Goal: Information Seeking & Learning: Check status

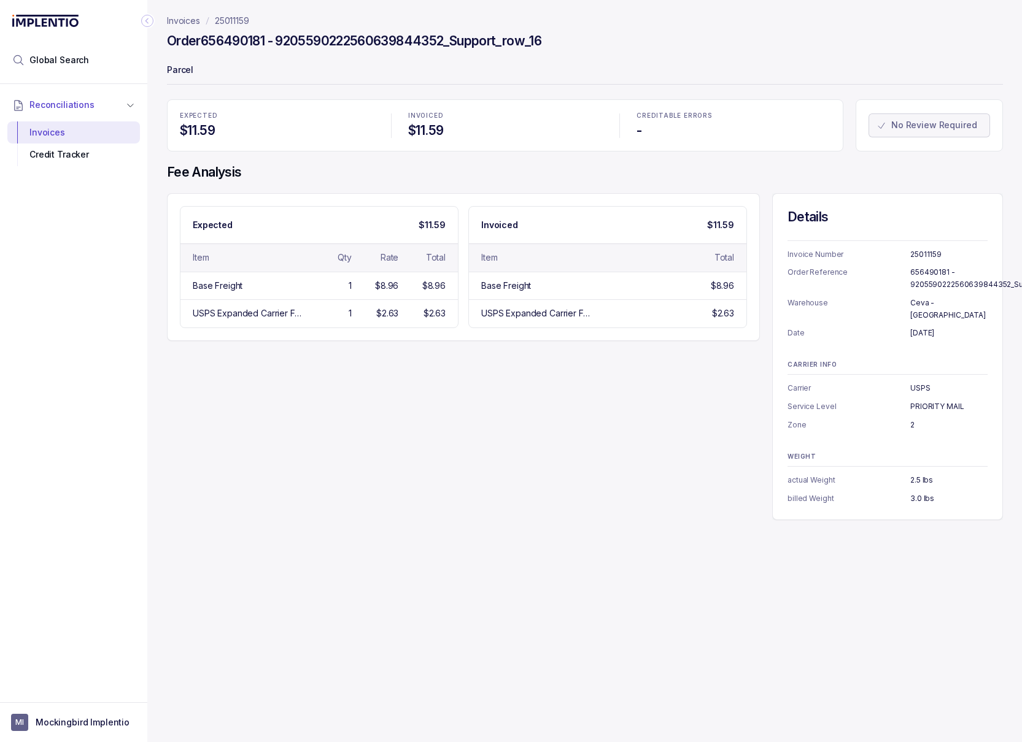
click at [240, 20] on p "25011159" at bounding box center [232, 21] width 34 height 12
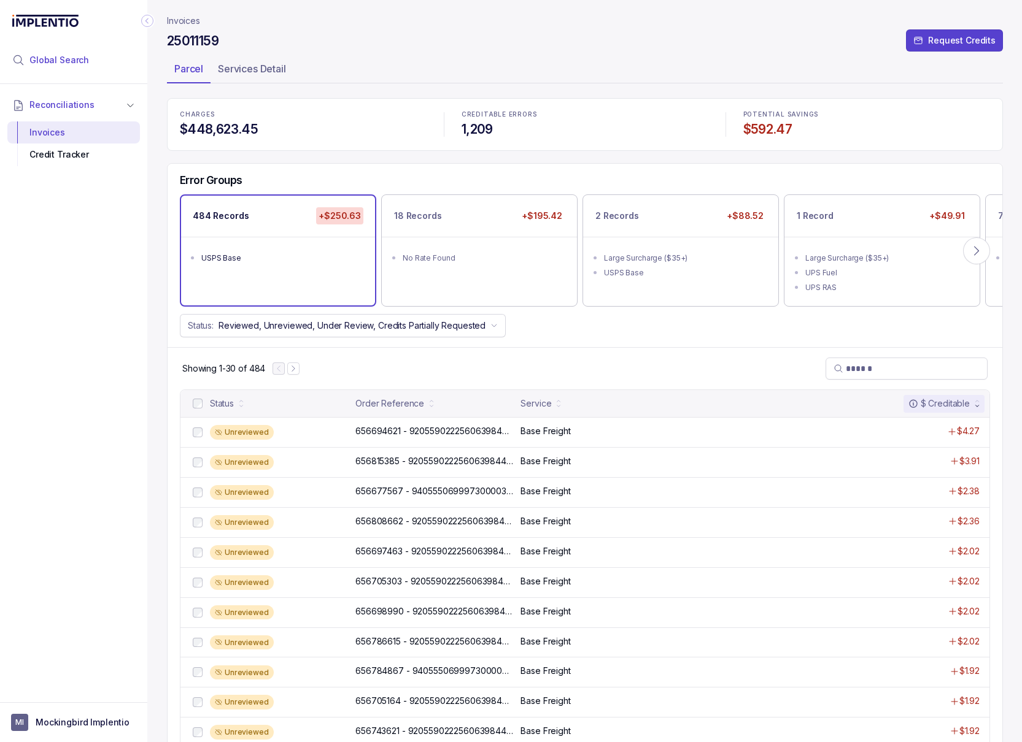
click at [98, 66] on li "Global Search" at bounding box center [73, 60] width 133 height 27
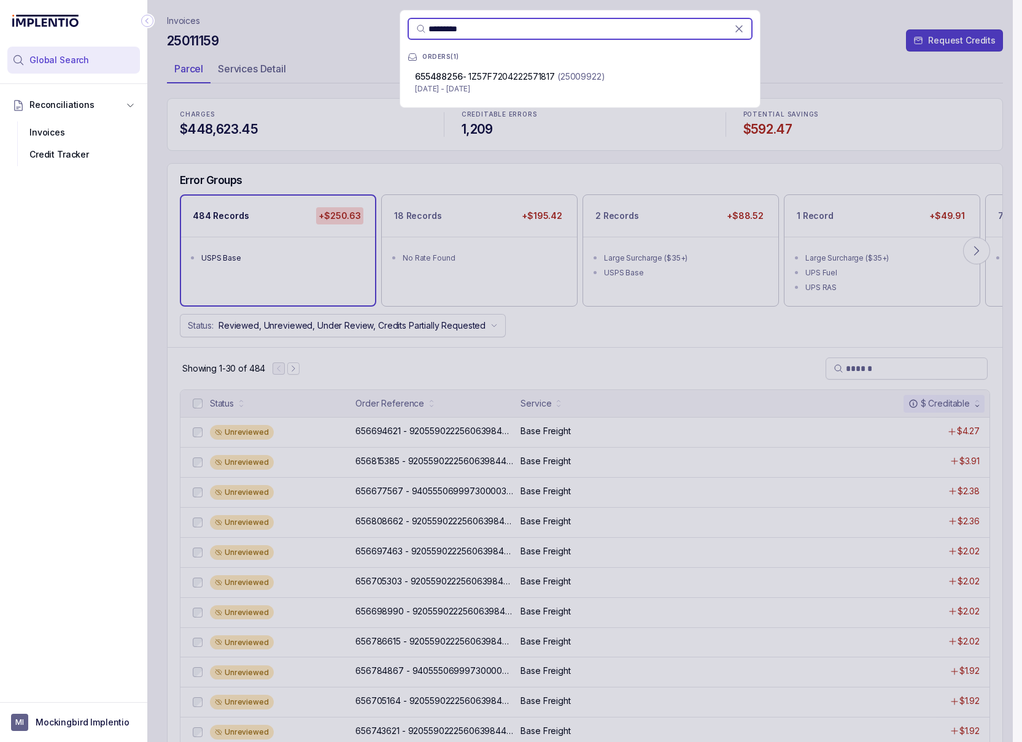
type input "*********"
click at [461, 84] on p "Apr 1 - Apr 30, 2025" at bounding box center [580, 89] width 330 height 12
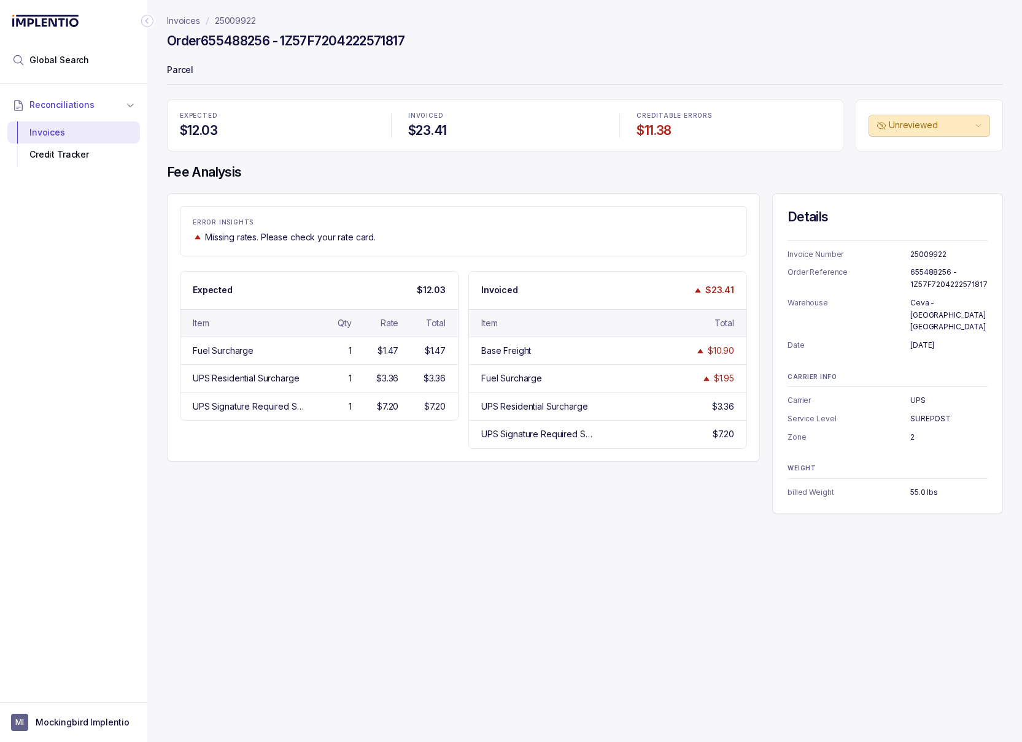
click at [244, 17] on p "25009922" at bounding box center [235, 21] width 41 height 12
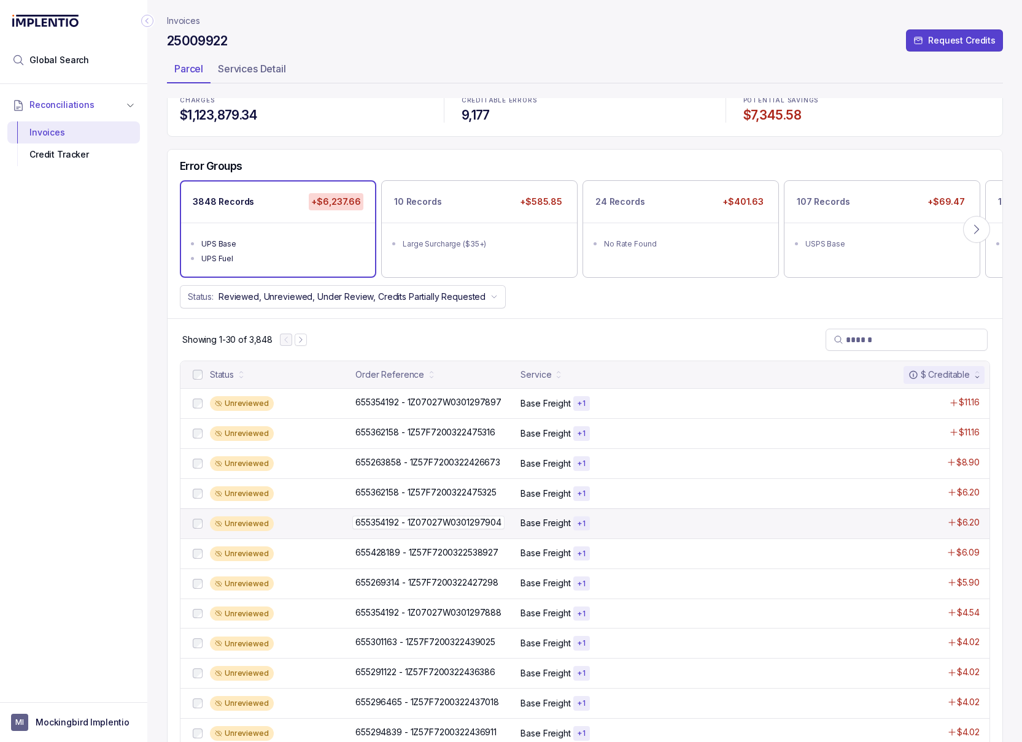
scroll to position [17, 0]
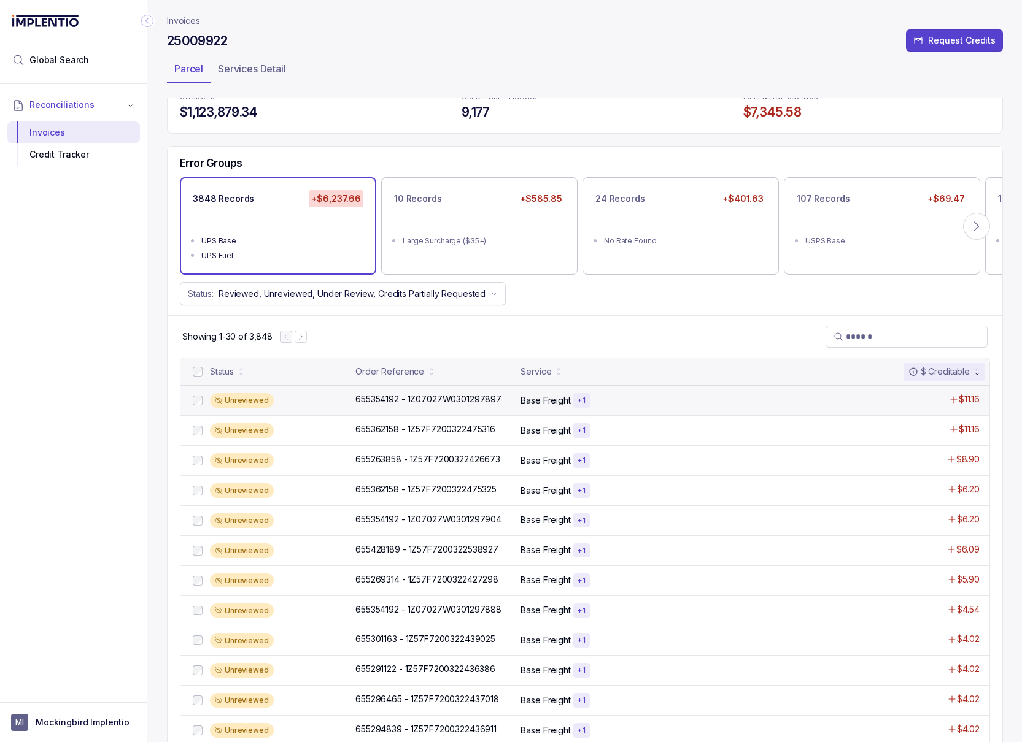
click at [372, 409] on div "Unreviewed 655354192 - 1Z07027W0301297897 655354192 - 1Z07027W0301297897 Base F…" at bounding box center [584, 400] width 809 height 30
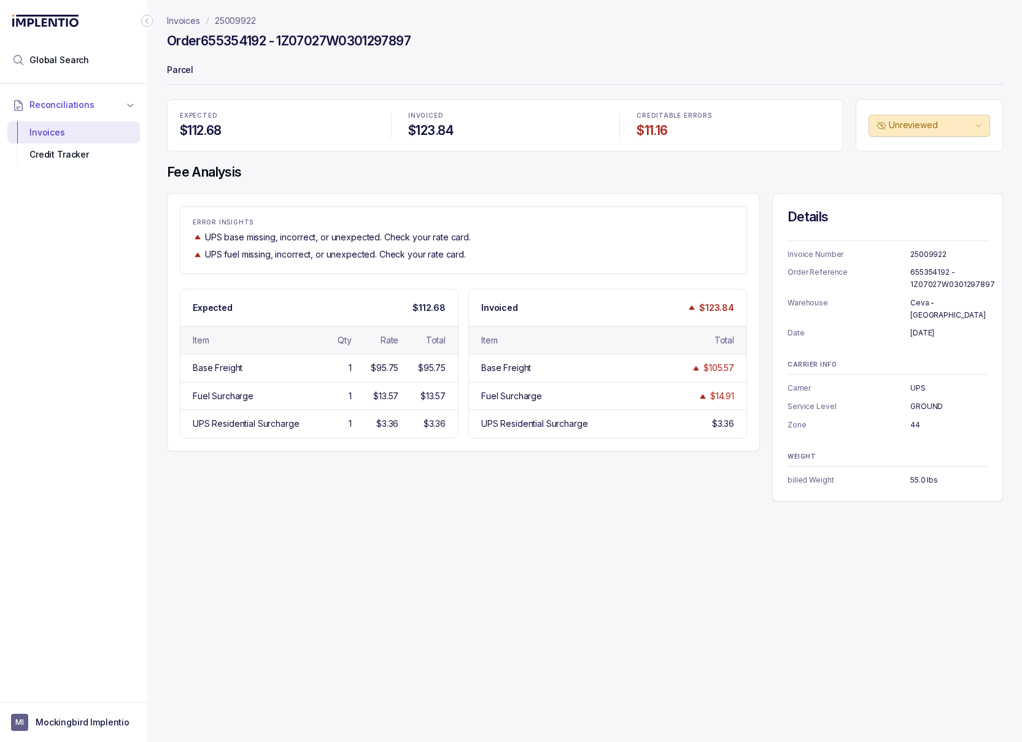
click at [248, 16] on p "25009922" at bounding box center [235, 21] width 41 height 12
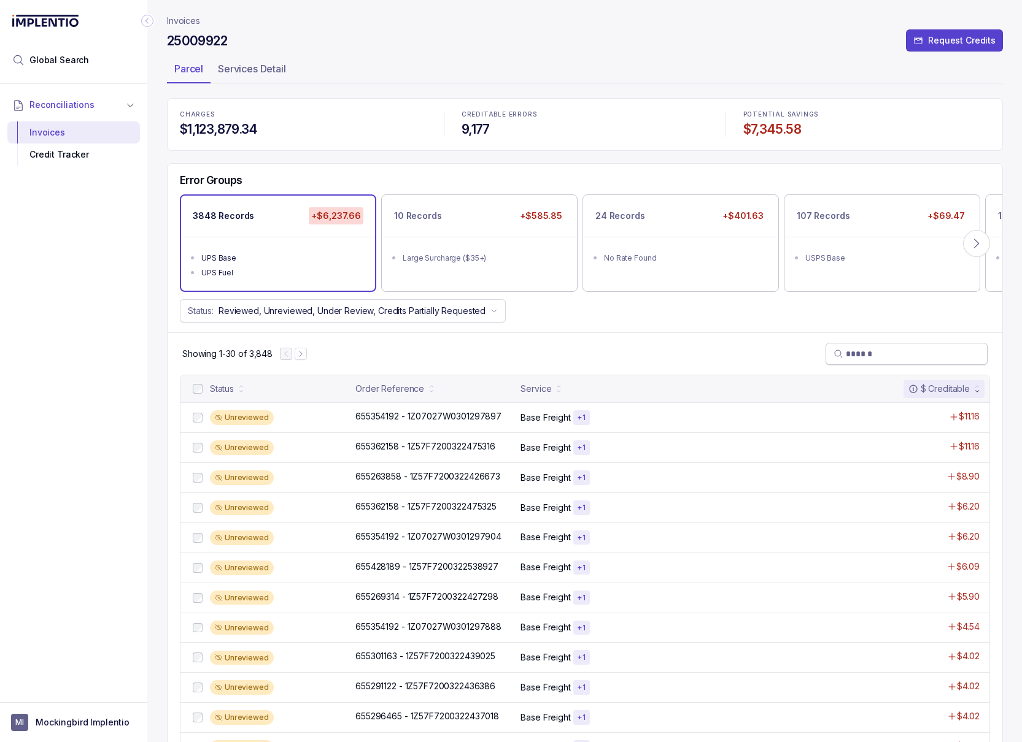
click at [633, 358] on input "search" at bounding box center [912, 354] width 134 height 12
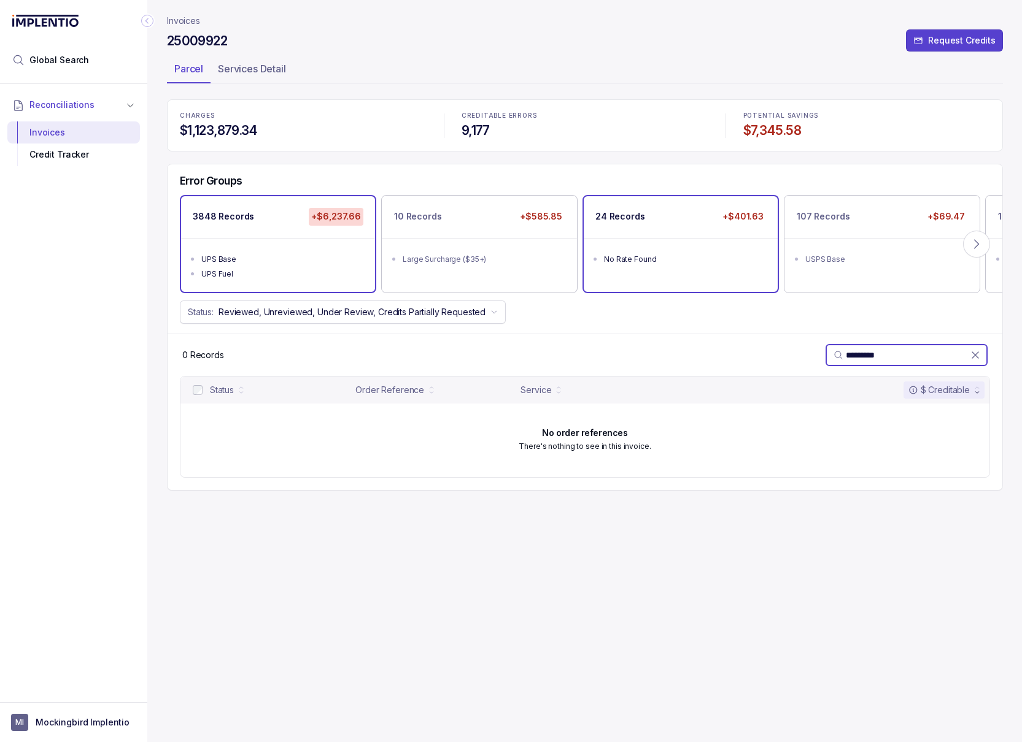
type input "*********"
click at [633, 259] on div "No Rate Found" at bounding box center [684, 259] width 161 height 12
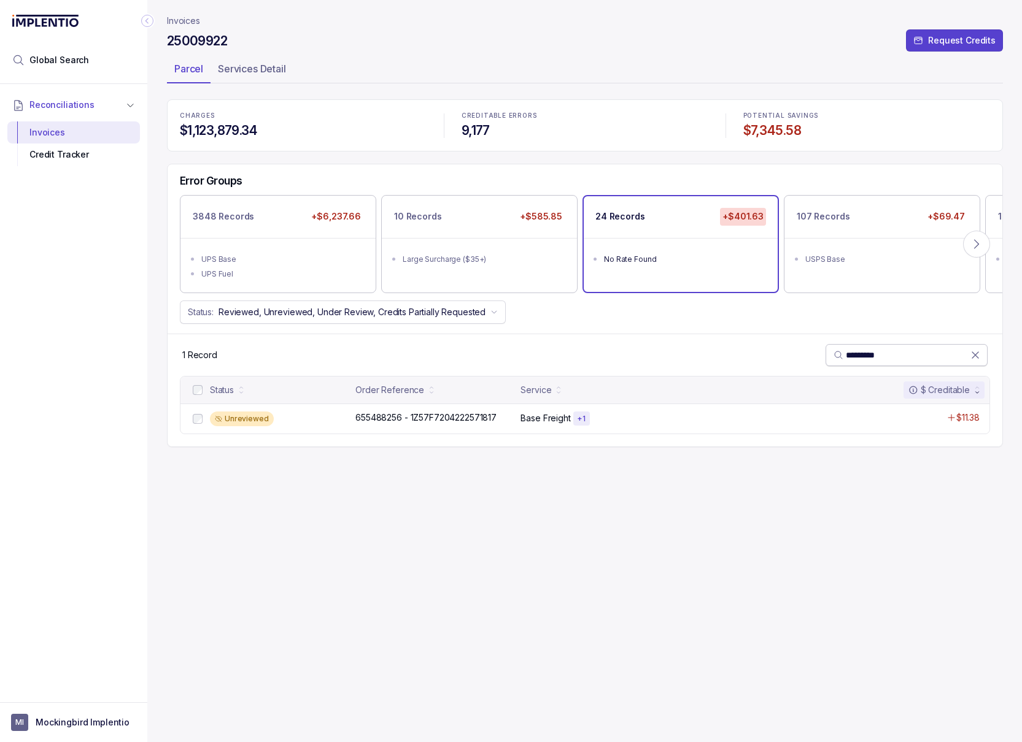
click at [633, 355] on icon at bounding box center [975, 355] width 12 height 12
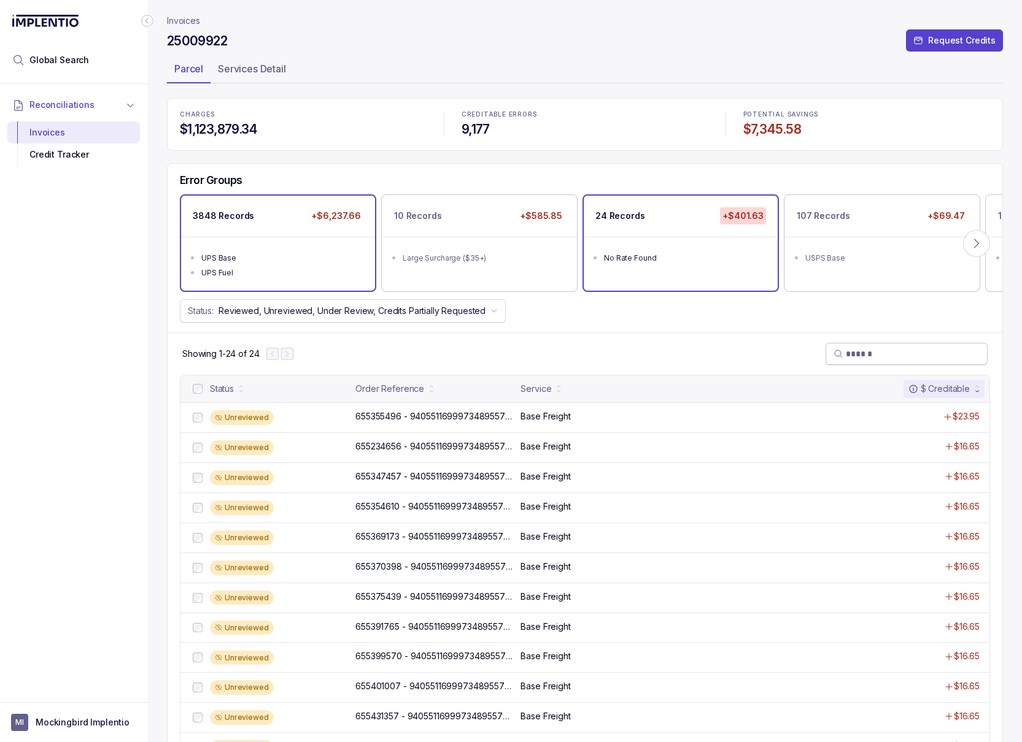
click at [321, 278] on div "UPS Fuel" at bounding box center [281, 273] width 161 height 12
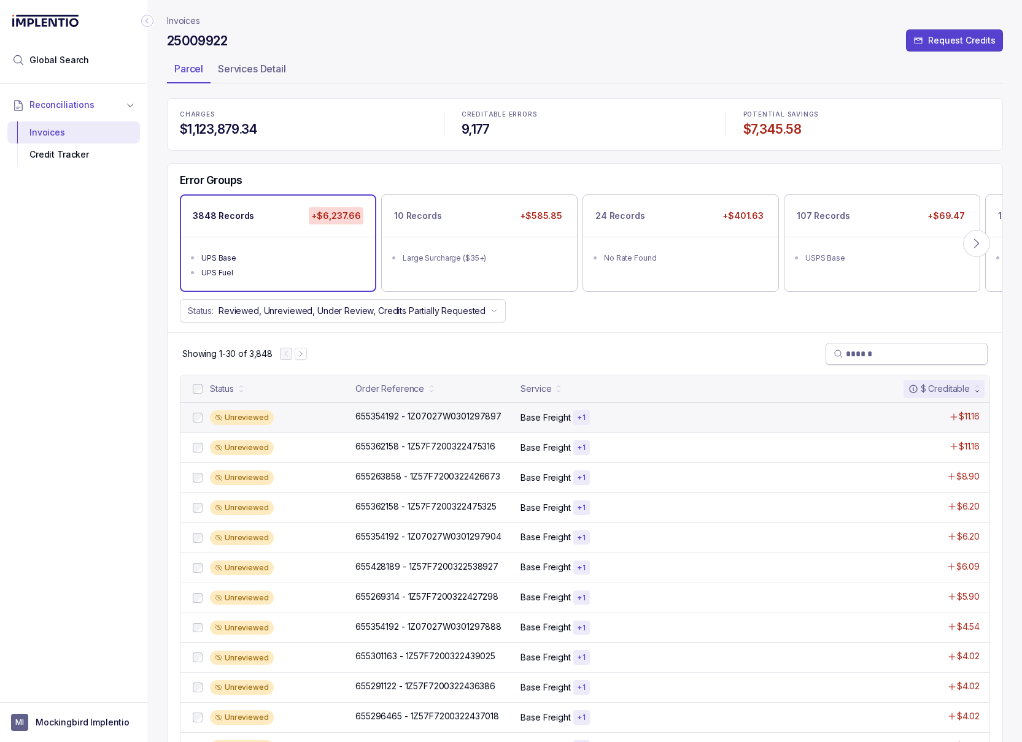
click at [429, 425] on div "Unreviewed 655354192 - 1Z07027W0301297897 655354192 - 1Z07027W0301297897 Base F…" at bounding box center [584, 417] width 809 height 30
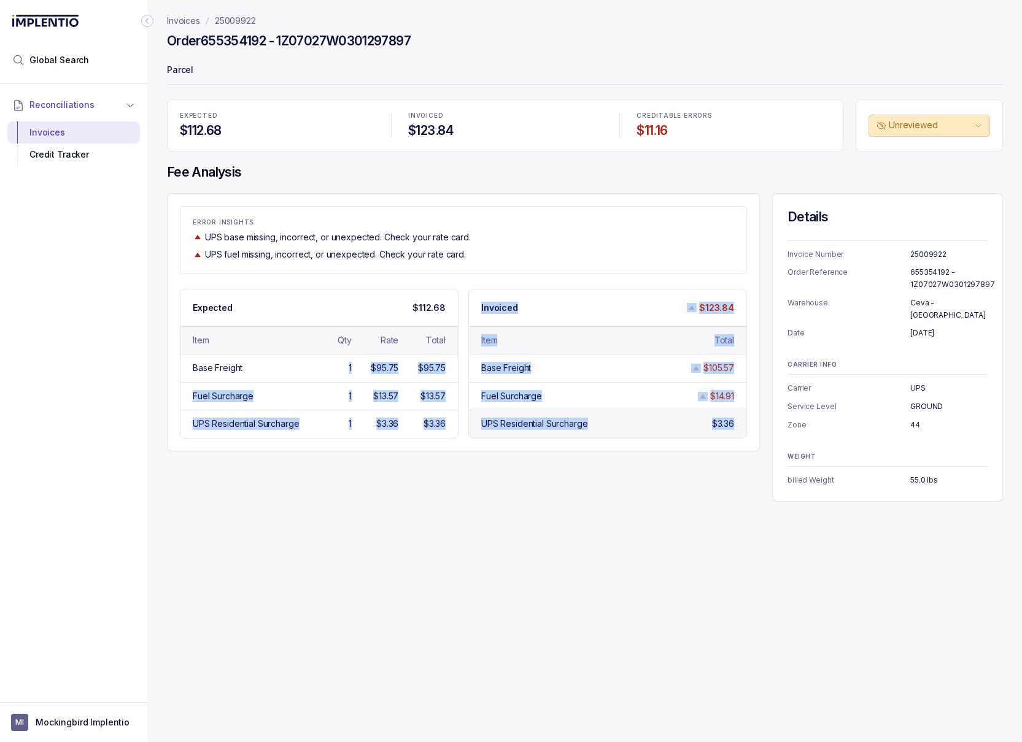
drag, startPoint x: 342, startPoint y: 372, endPoint x: 714, endPoint y: 439, distance: 377.7
click at [633, 439] on div "Expected $112.68 Item Qty Rate Total Base Freight 1 $95.75 $95.75 Fuel Surcharg…" at bounding box center [463, 364] width 567 height 150
click at [633, 440] on div "ERROR INSIGHTS UPS base missing, incorrect, or unexpected. Check your rate card…" at bounding box center [463, 322] width 593 height 258
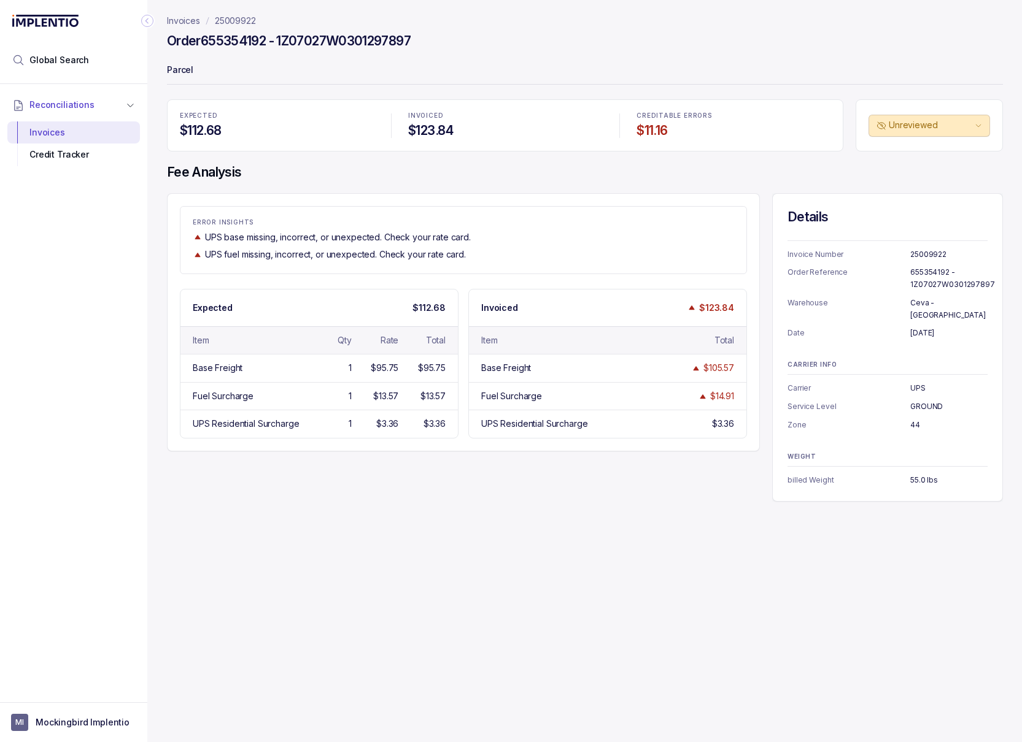
click at [228, 18] on p "25009922" at bounding box center [235, 21] width 41 height 12
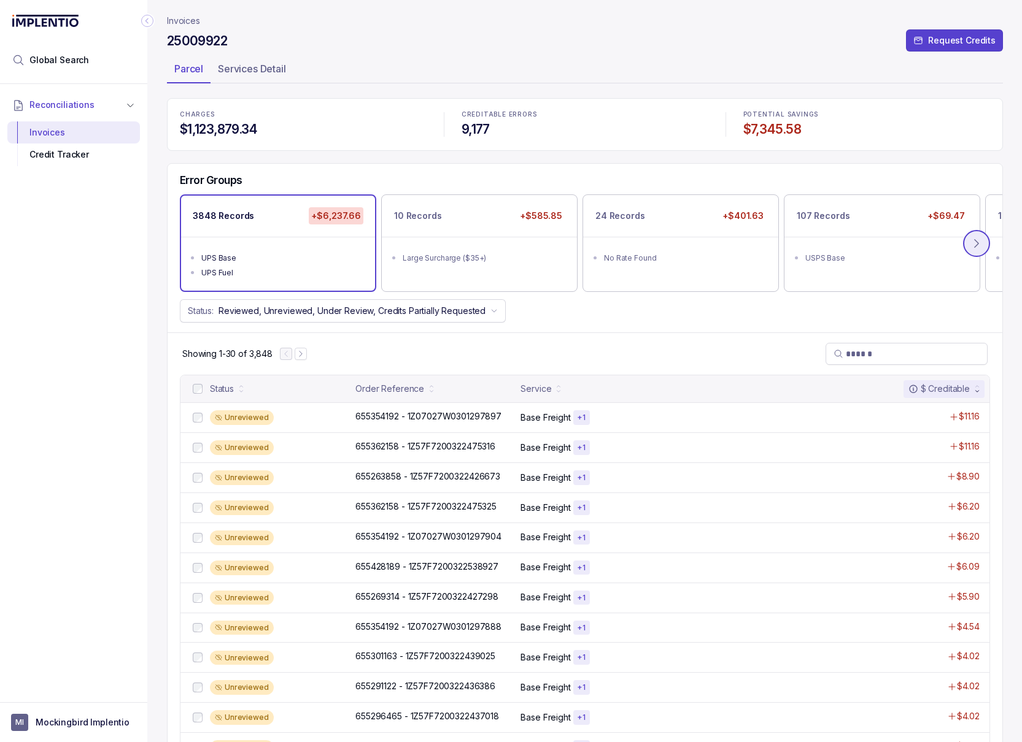
click at [633, 242] on icon at bounding box center [976, 243] width 12 height 12
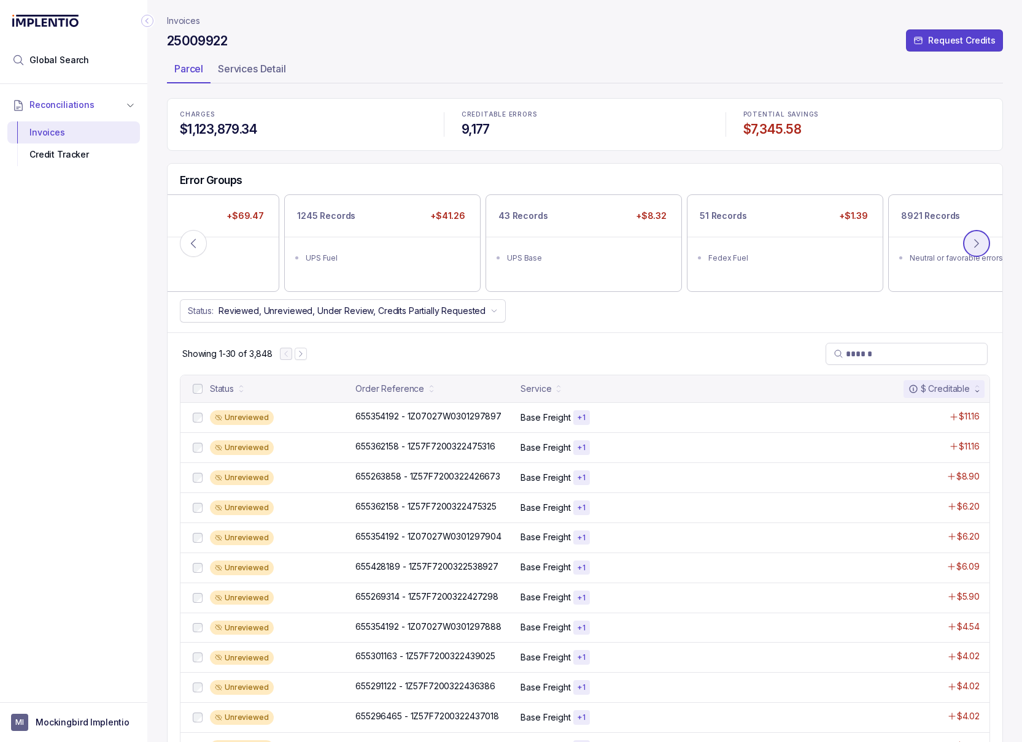
click at [633, 242] on icon at bounding box center [976, 243] width 12 height 12
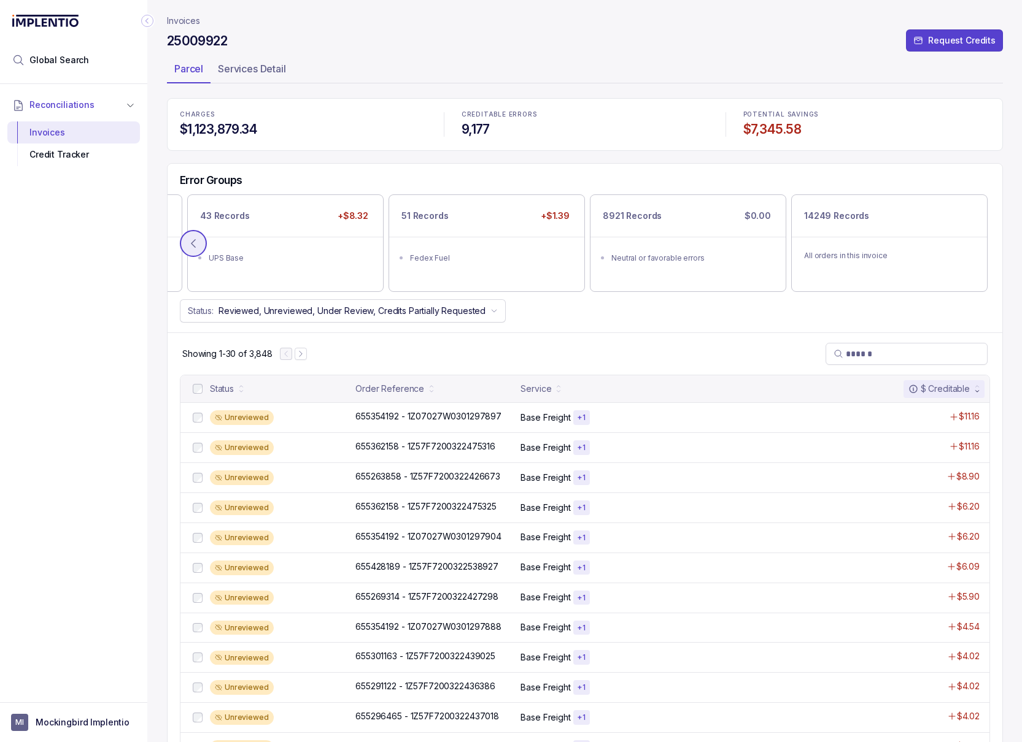
click at [193, 244] on icon at bounding box center [193, 243] width 12 height 12
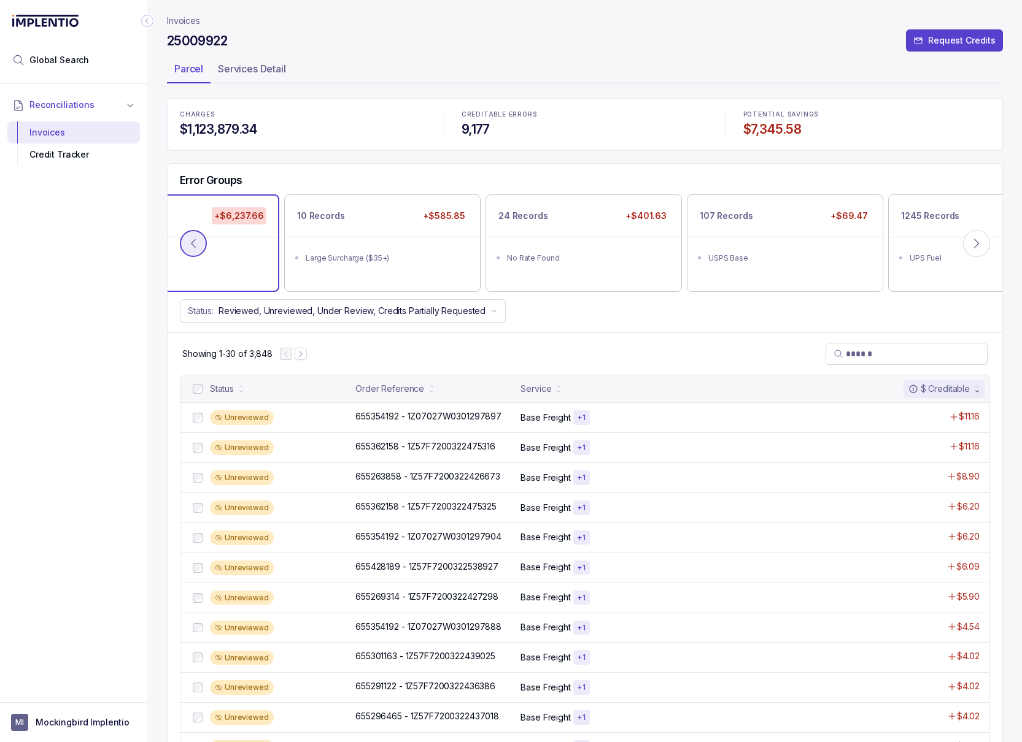
click at [190, 244] on icon at bounding box center [193, 243] width 12 height 12
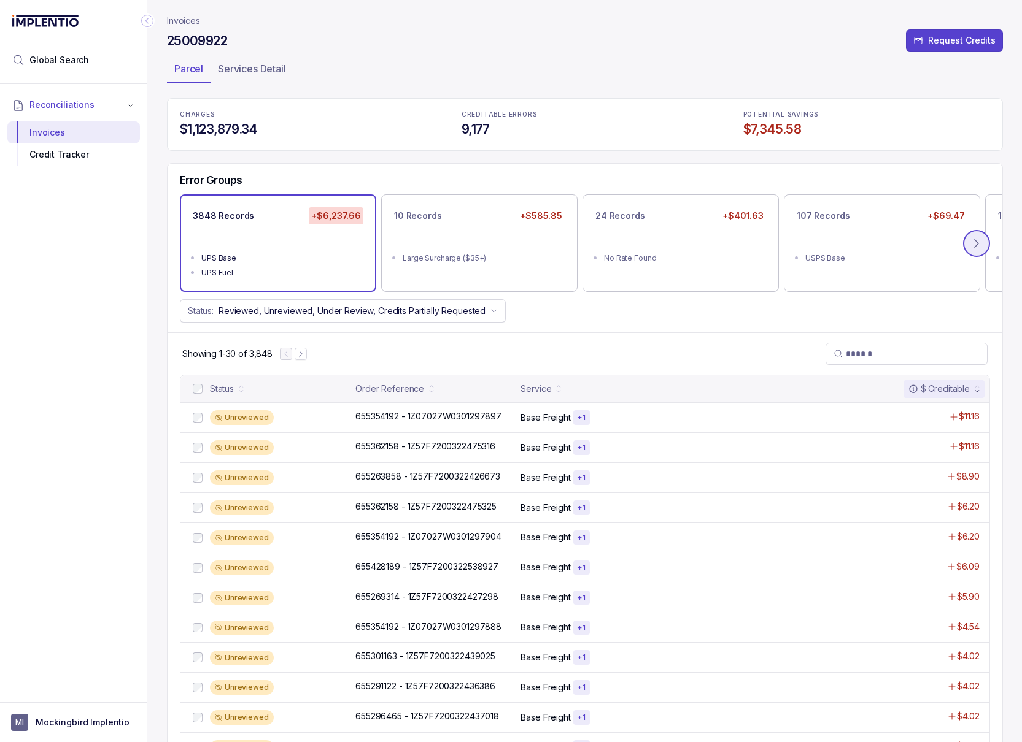
click at [633, 242] on icon at bounding box center [976, 243] width 12 height 12
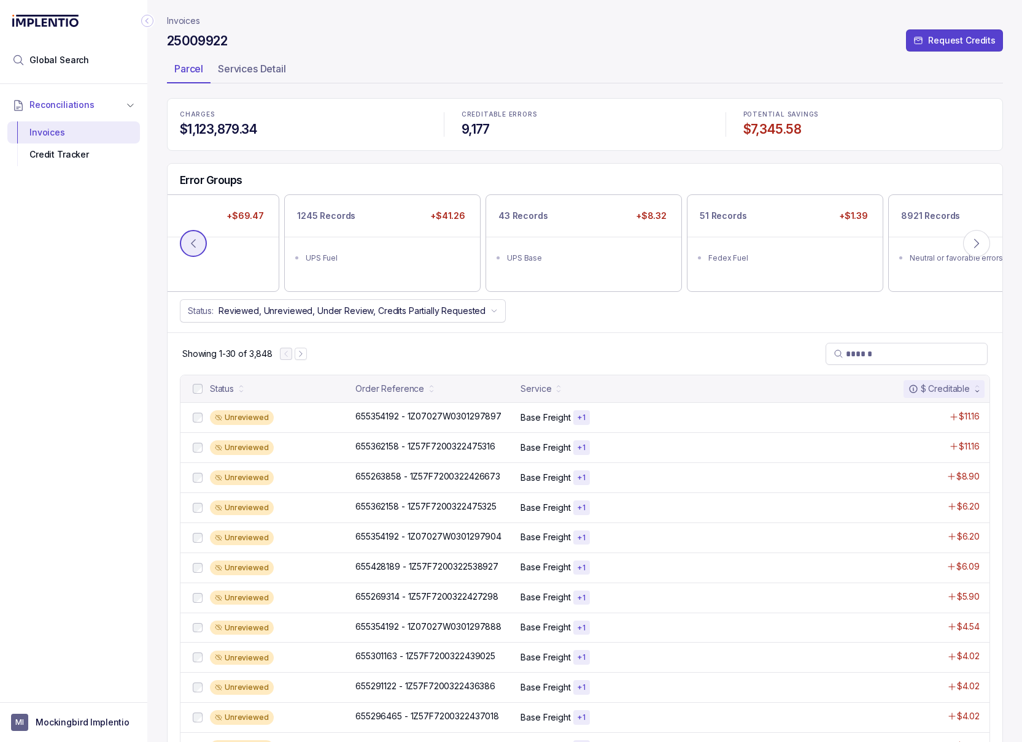
click at [192, 239] on icon at bounding box center [193, 243] width 12 height 12
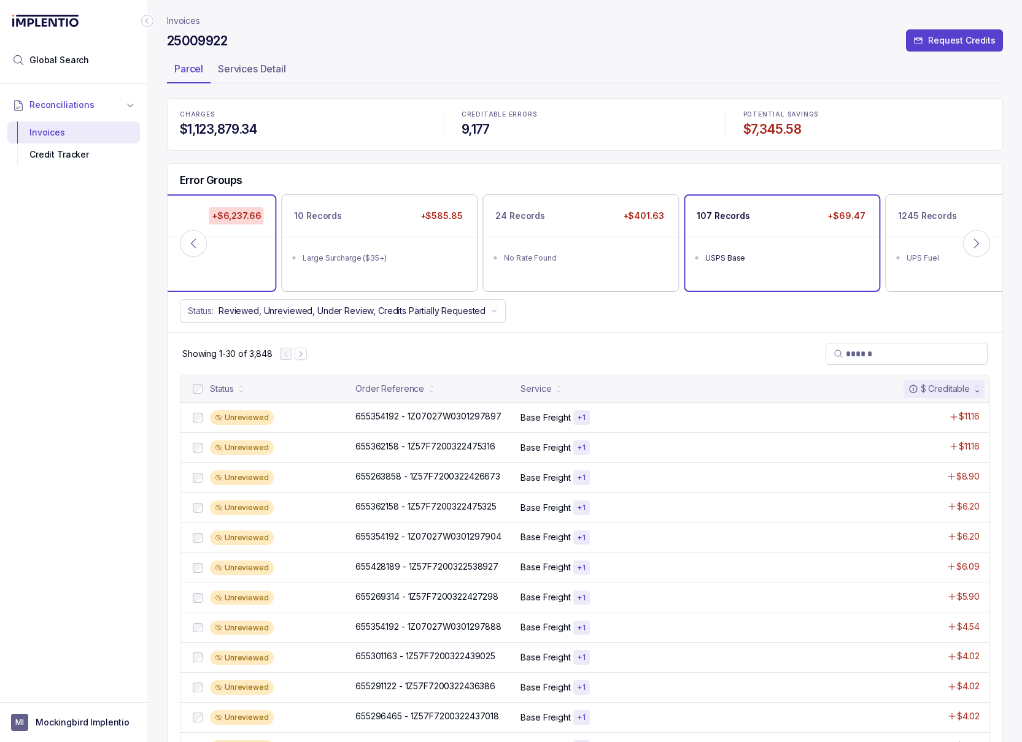
click at [633, 252] on div "USPS Base" at bounding box center [785, 258] width 161 height 12
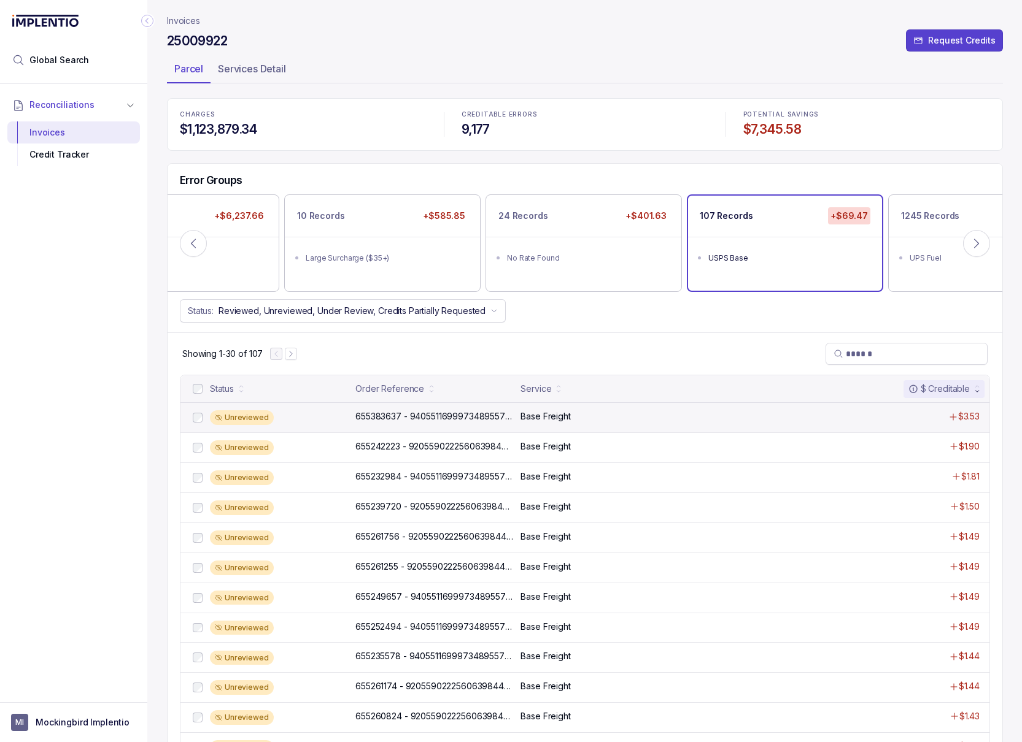
click at [570, 421] on div "Base Freight" at bounding box center [666, 416] width 293 height 12
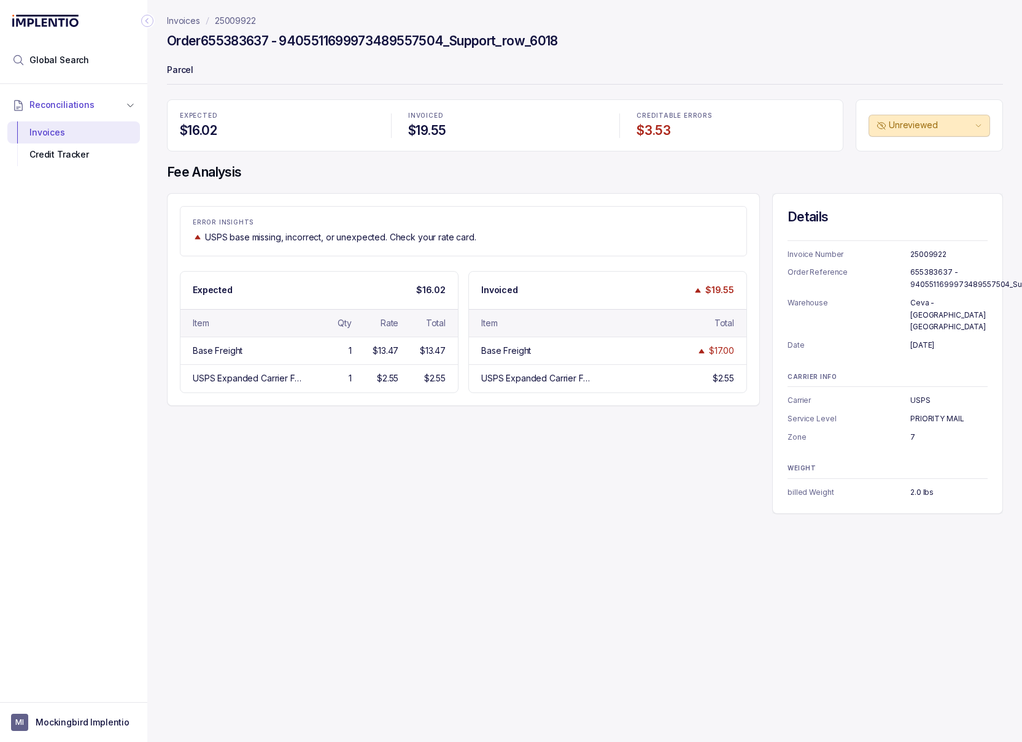
click at [247, 18] on p "25009922" at bounding box center [235, 21] width 41 height 12
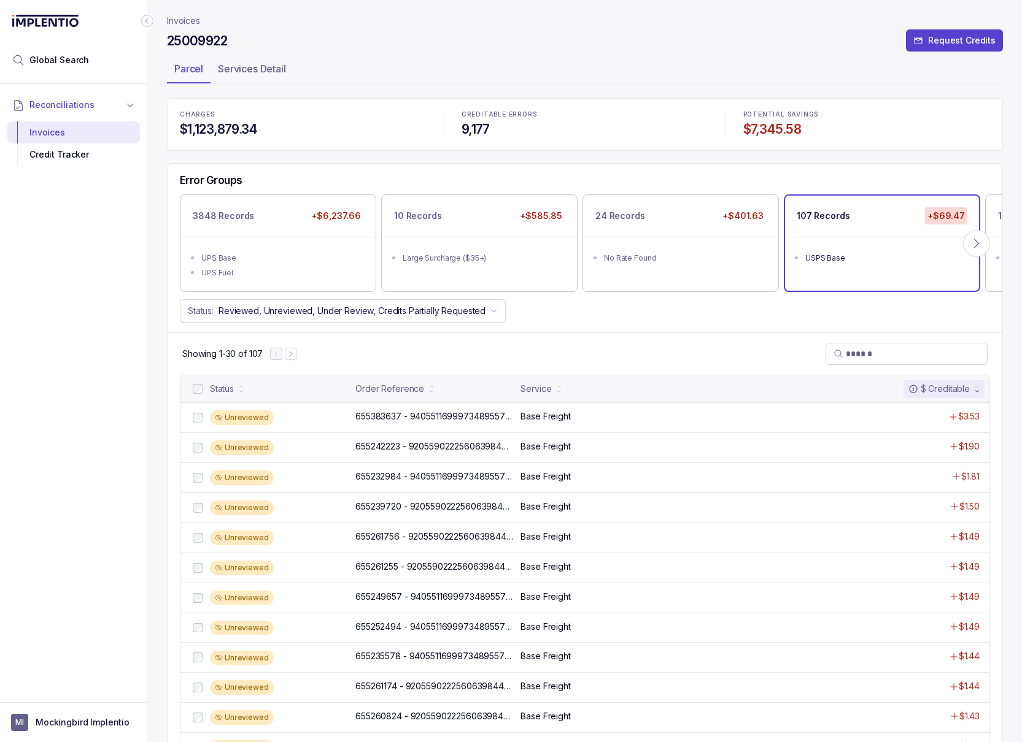
click at [194, 21] on p "Invoices" at bounding box center [183, 21] width 33 height 12
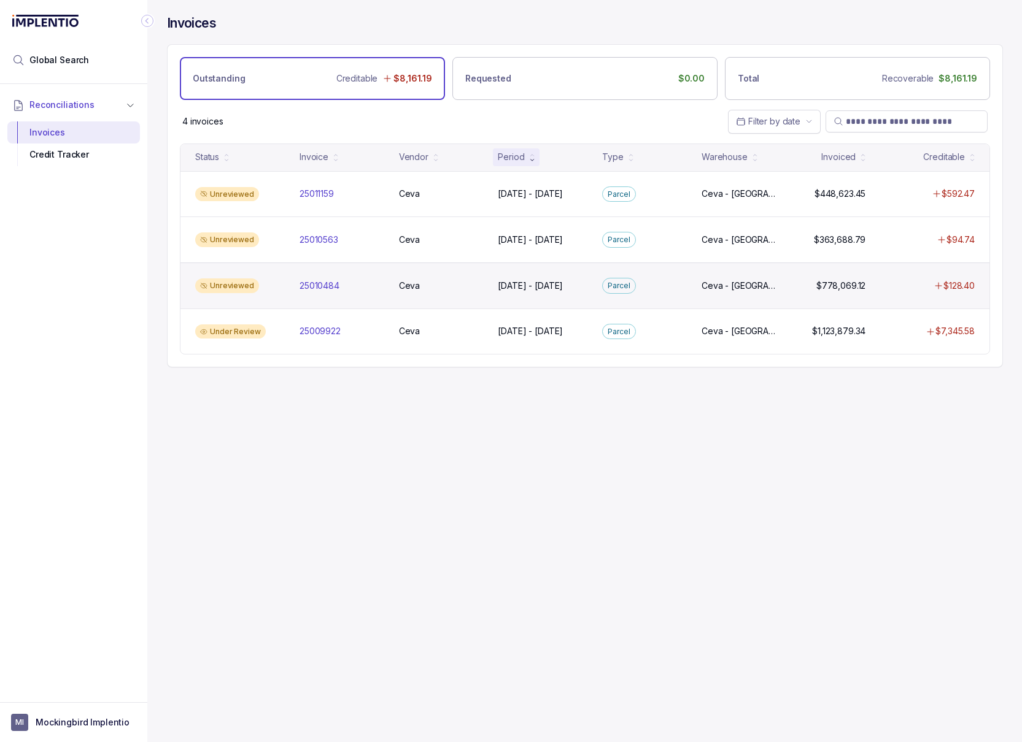
click at [633, 280] on div "Unreviewed 25010484 25010484 Ceva Ceva May 1 - May 30, 2025 May 1 - May 30, 202…" at bounding box center [584, 286] width 809 height 46
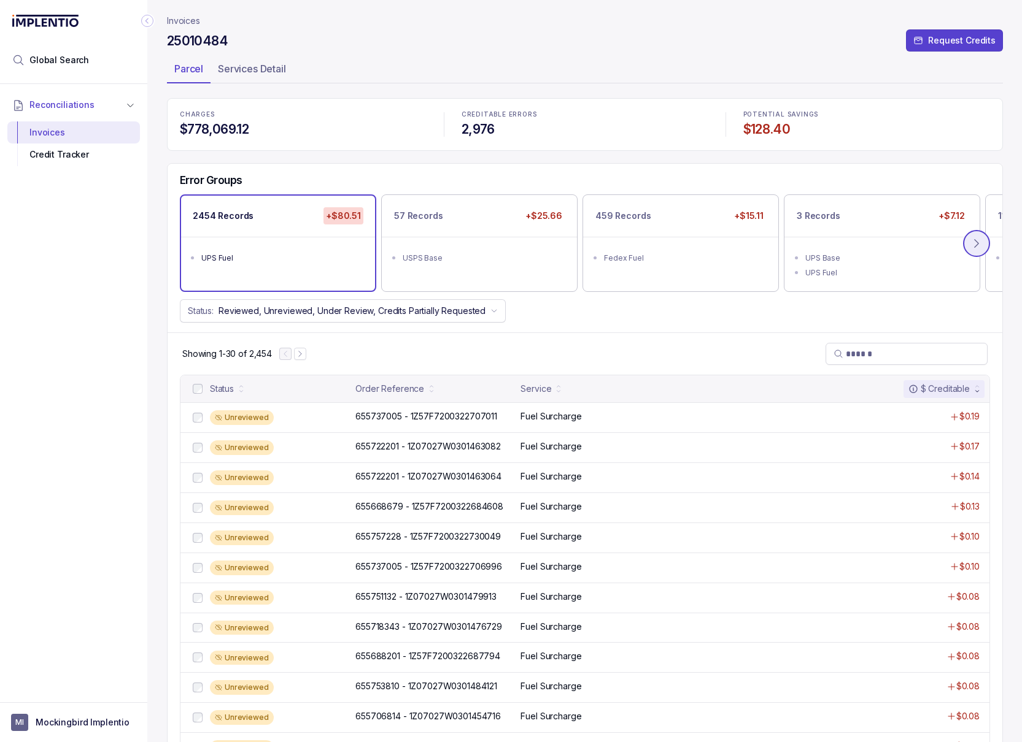
click at [633, 245] on icon at bounding box center [976, 243] width 12 height 12
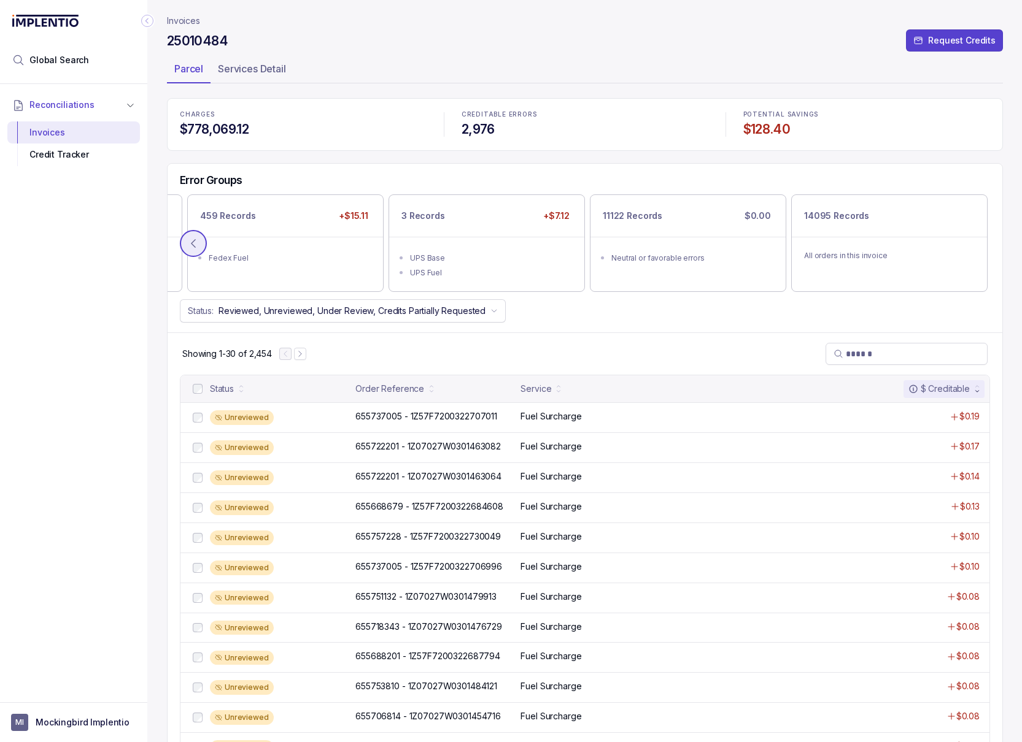
click at [192, 245] on icon at bounding box center [193, 243] width 4 height 8
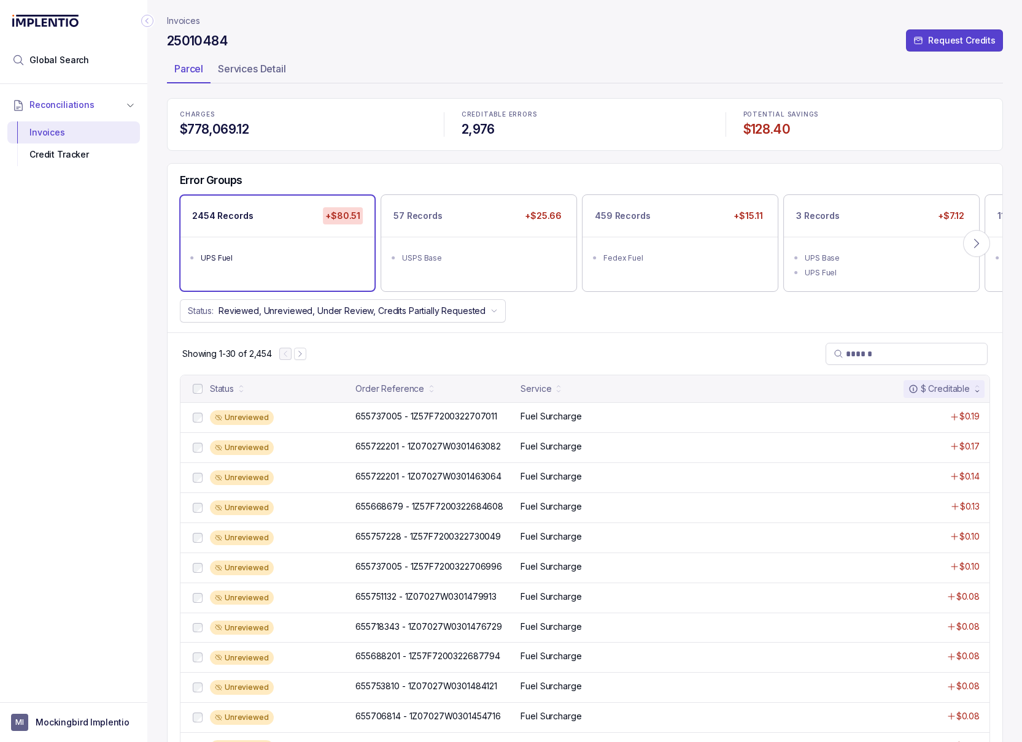
click at [194, 17] on p "Invoices" at bounding box center [183, 21] width 33 height 12
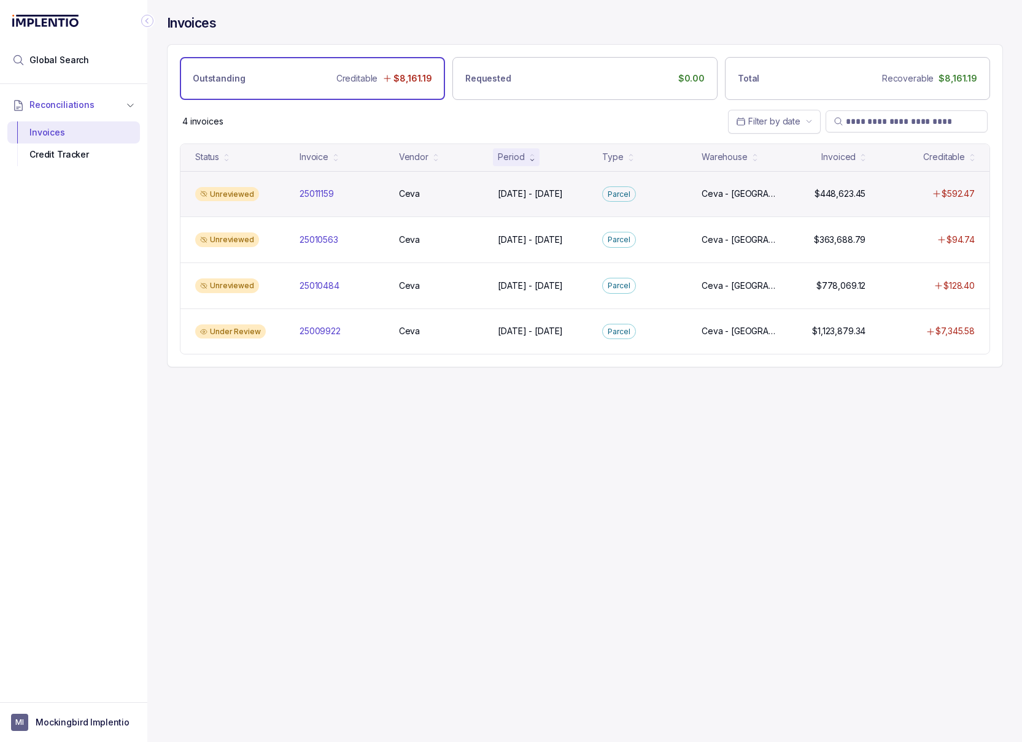
click at [633, 189] on p "$592.47" at bounding box center [957, 194] width 33 height 12
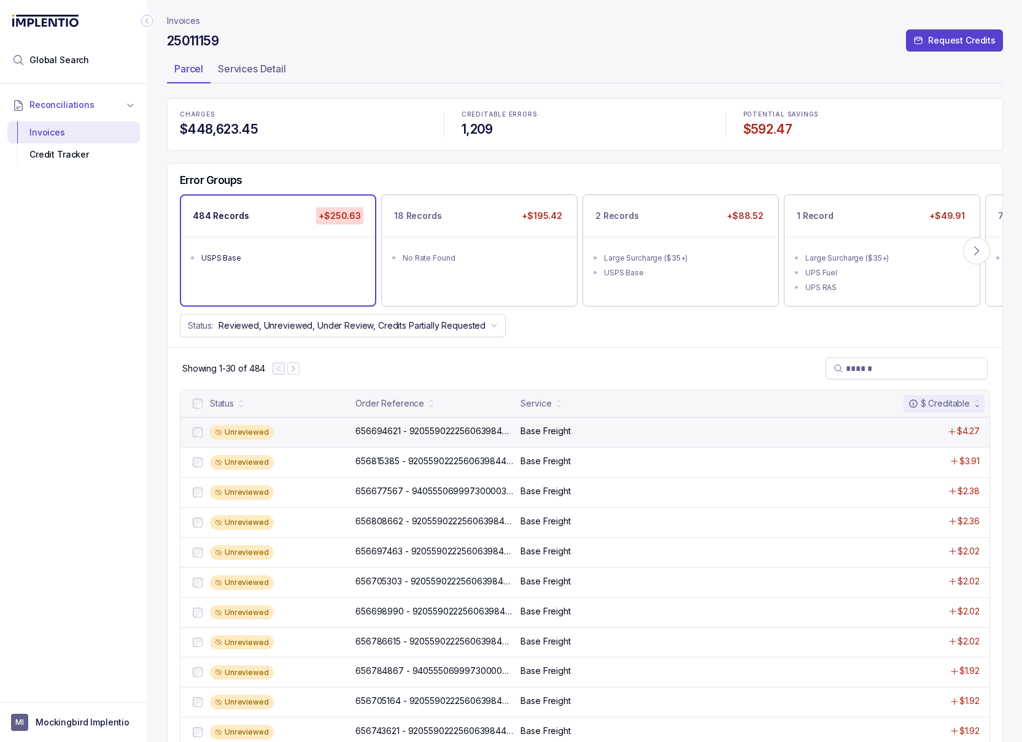
click at [620, 434] on div "Base Freight" at bounding box center [666, 431] width 293 height 12
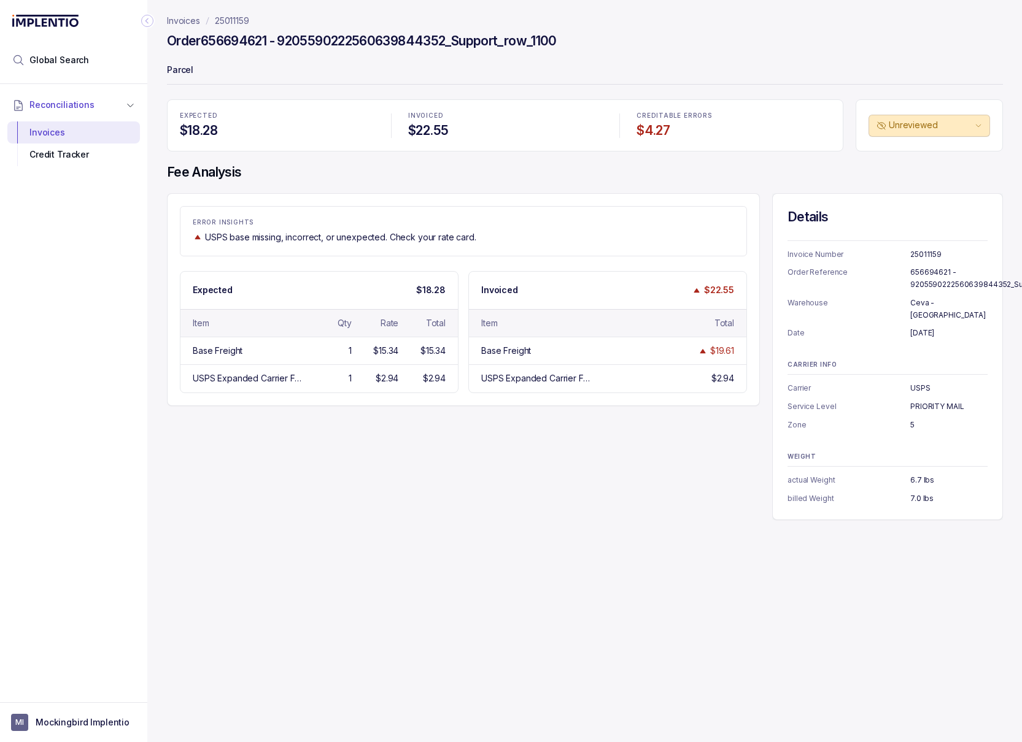
click at [192, 25] on p "Invoices" at bounding box center [183, 21] width 33 height 12
click at [185, 20] on p "Invoices" at bounding box center [183, 21] width 33 height 12
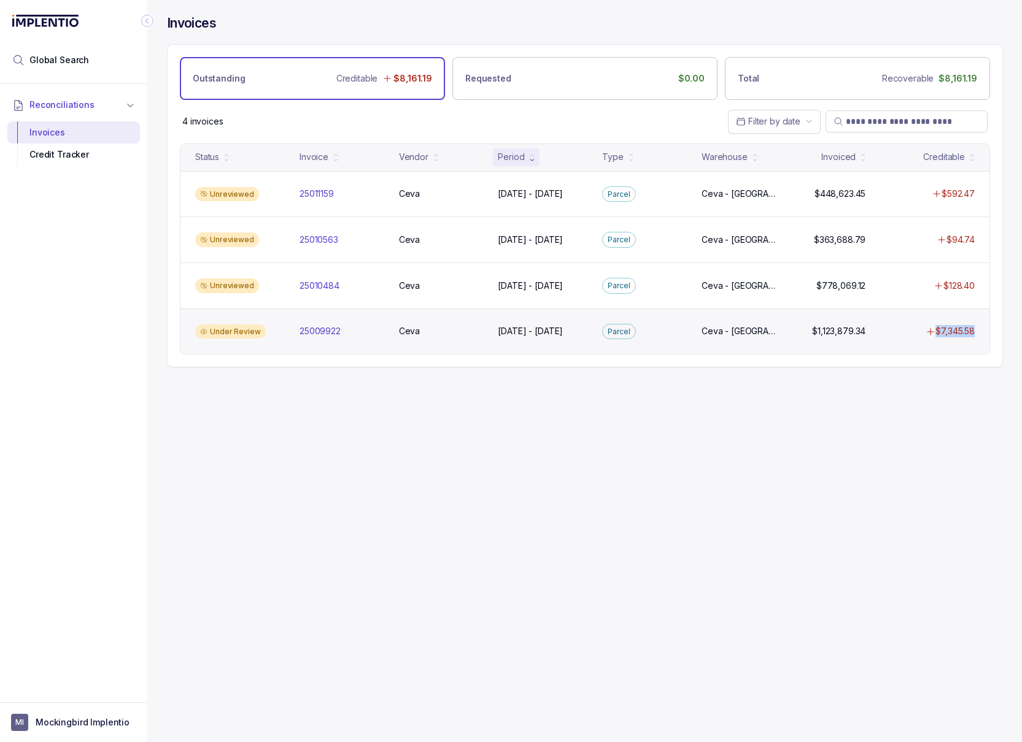
drag, startPoint x: 975, startPoint y: 337, endPoint x: 929, endPoint y: 335, distance: 46.1
click at [633, 334] on div "$7,345.58" at bounding box center [927, 331] width 104 height 12
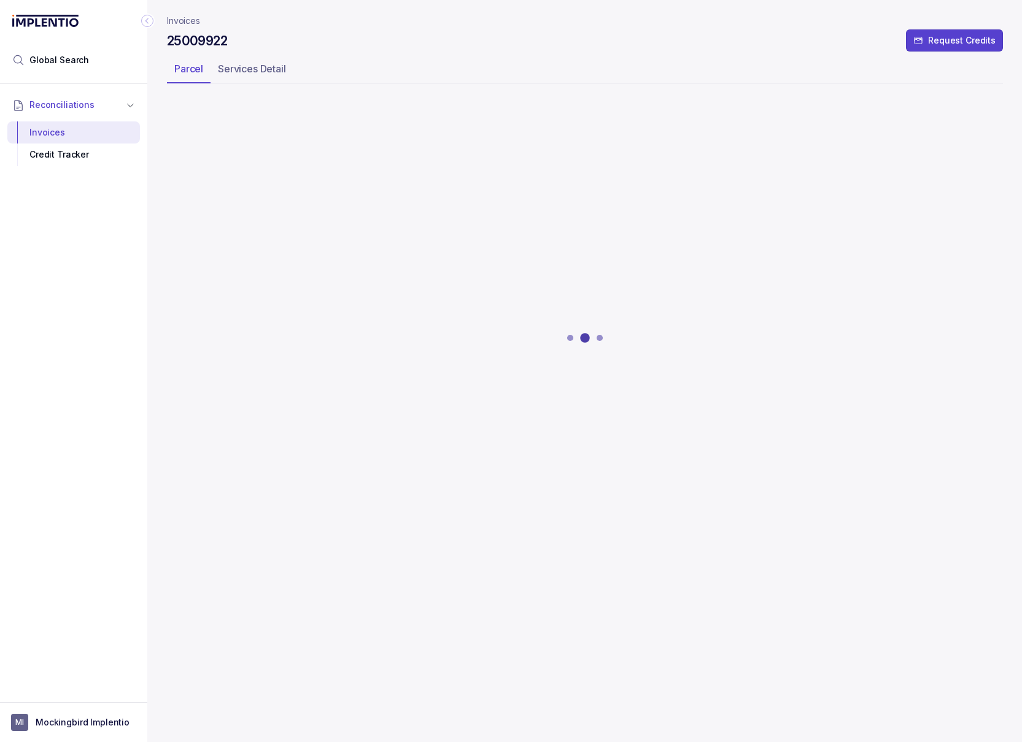
click at [185, 20] on p "Invoices" at bounding box center [183, 21] width 33 height 12
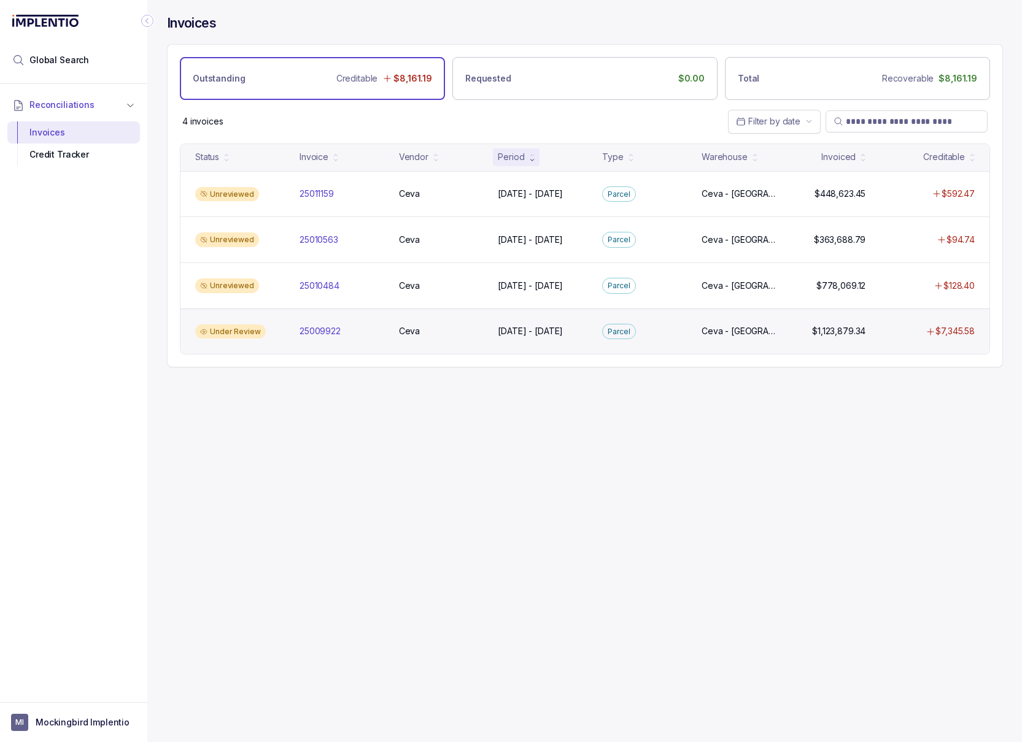
click at [633, 341] on div "Under Review 25009922 25009922 Ceva Ceva Apr 1 - Apr 30, 2025 Apr 1 - Apr 30, 2…" at bounding box center [584, 332] width 809 height 46
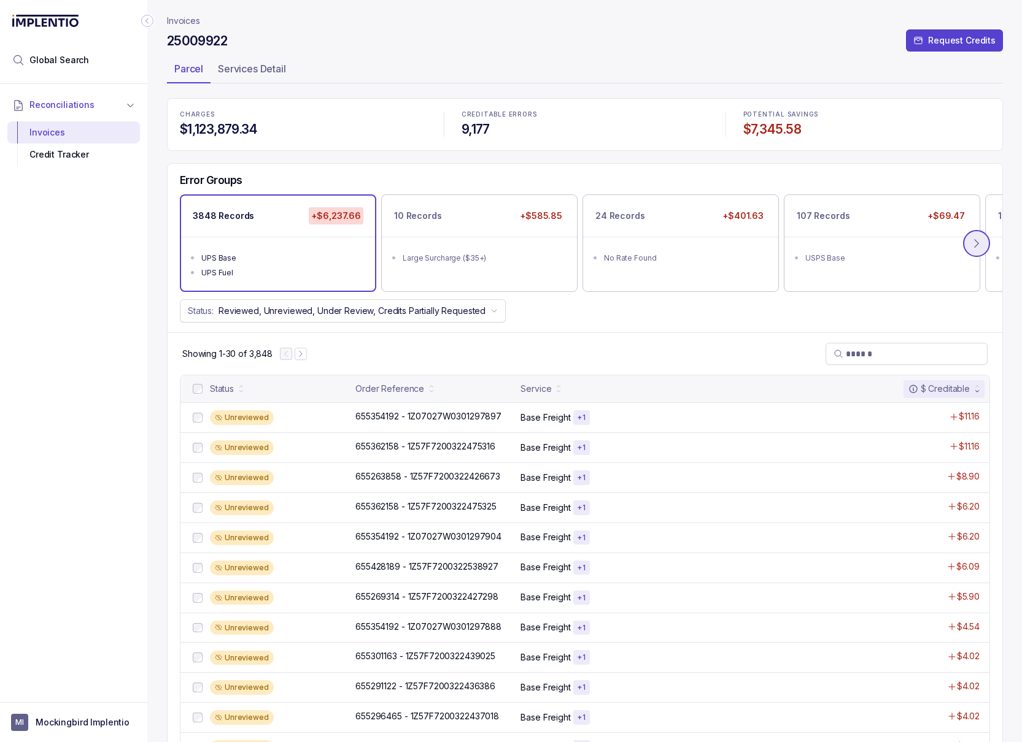
click at [633, 245] on icon at bounding box center [976, 243] width 4 height 8
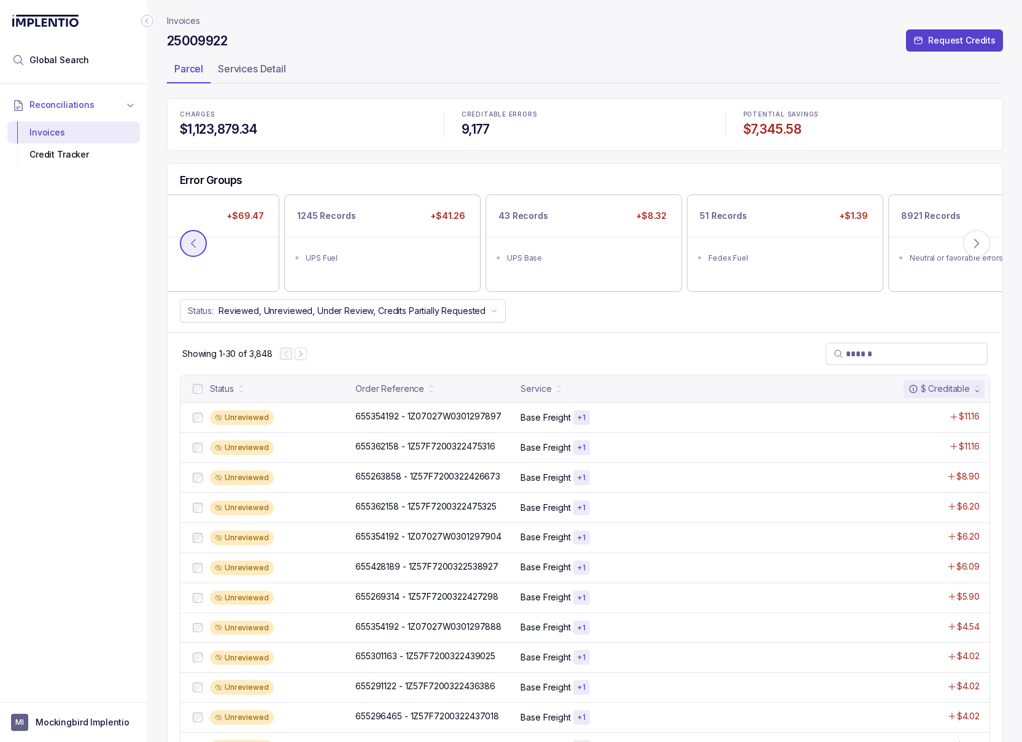
click at [199, 240] on icon at bounding box center [193, 243] width 12 height 12
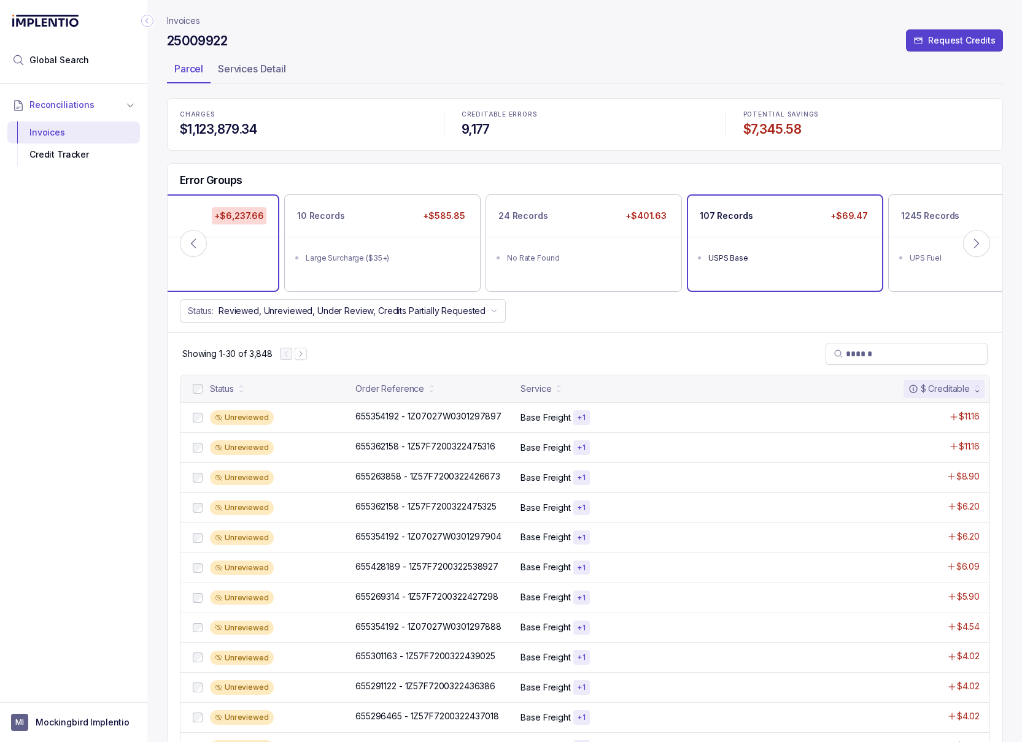
click at [633, 284] on div "107 Records +$69.47 USPS Base" at bounding box center [785, 243] width 194 height 95
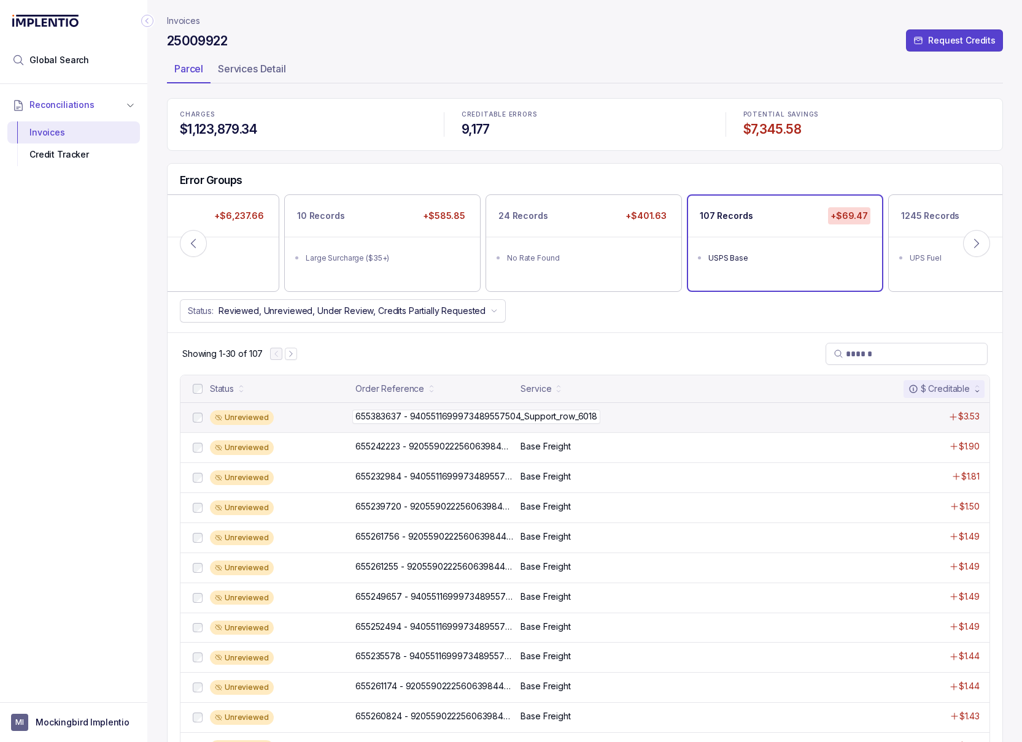
click at [407, 414] on p "655383637 - 9405511699973489557504_Support_row_6018" at bounding box center [476, 416] width 248 height 13
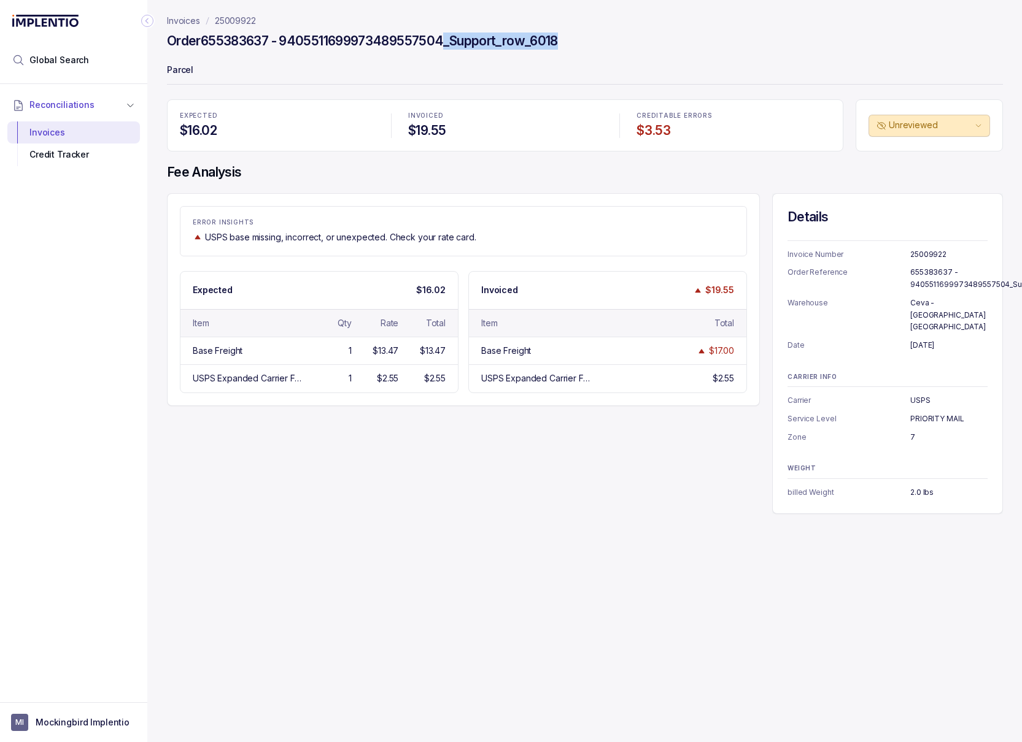
drag, startPoint x: 448, startPoint y: 39, endPoint x: 569, endPoint y: 47, distance: 121.7
click at [569, 47] on div "Order 655383637 - 9405511699973489557504_Support_row_6018" at bounding box center [585, 43] width 836 height 22
click at [230, 23] on p "25009922" at bounding box center [235, 21] width 41 height 12
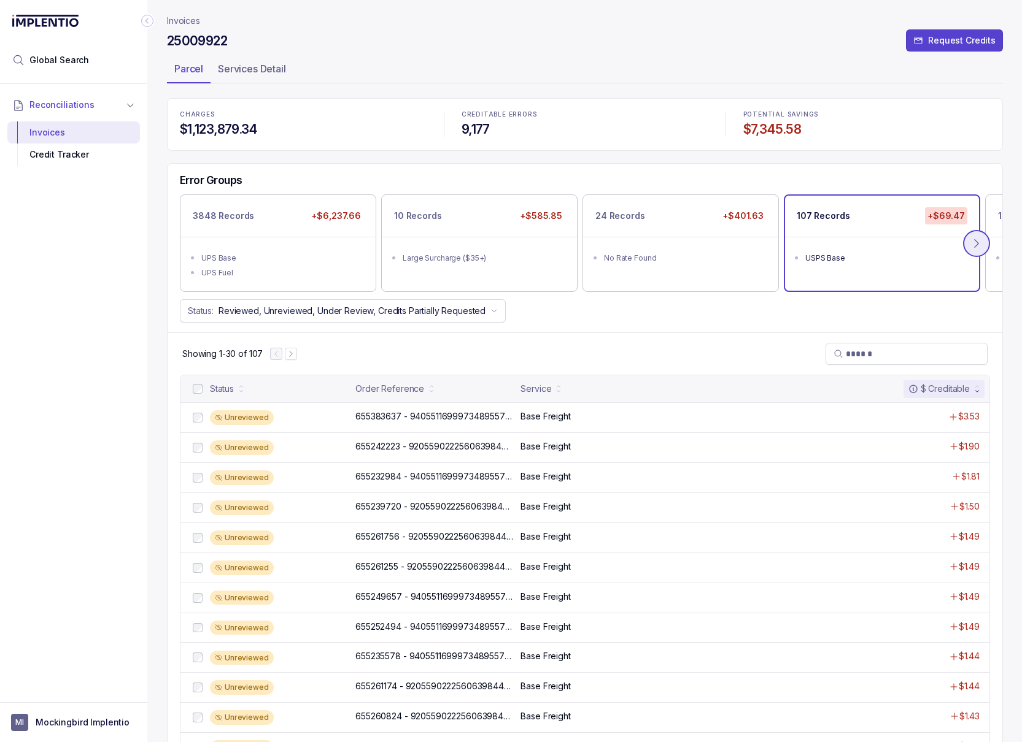
click at [633, 246] on icon at bounding box center [976, 243] width 12 height 12
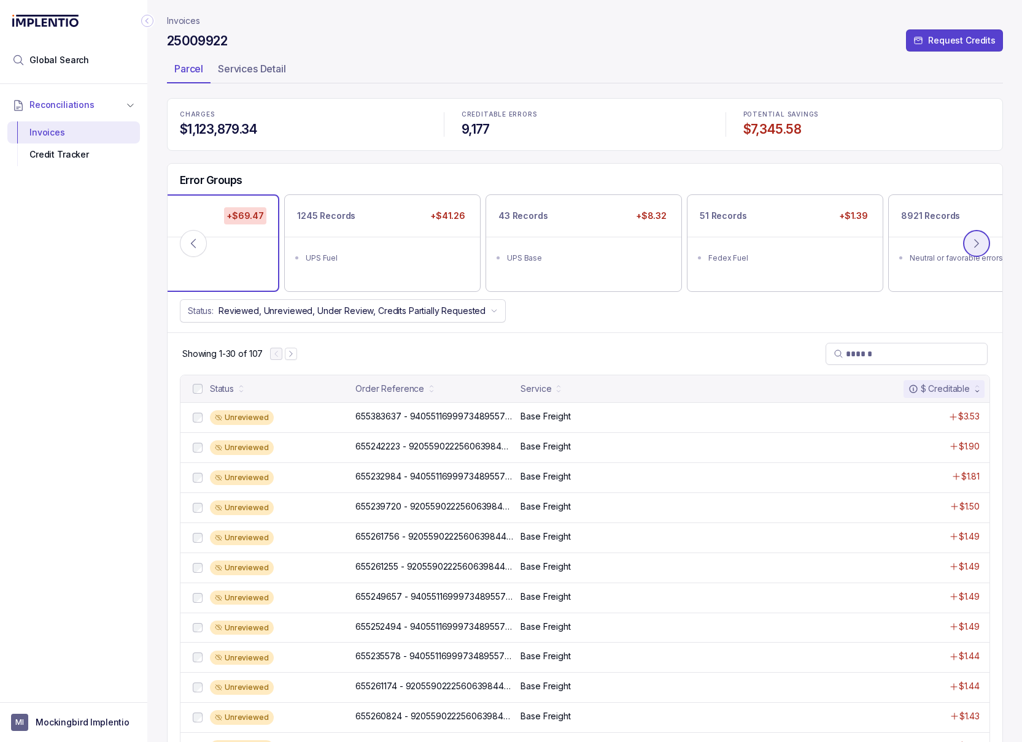
click at [633, 246] on icon at bounding box center [976, 243] width 12 height 12
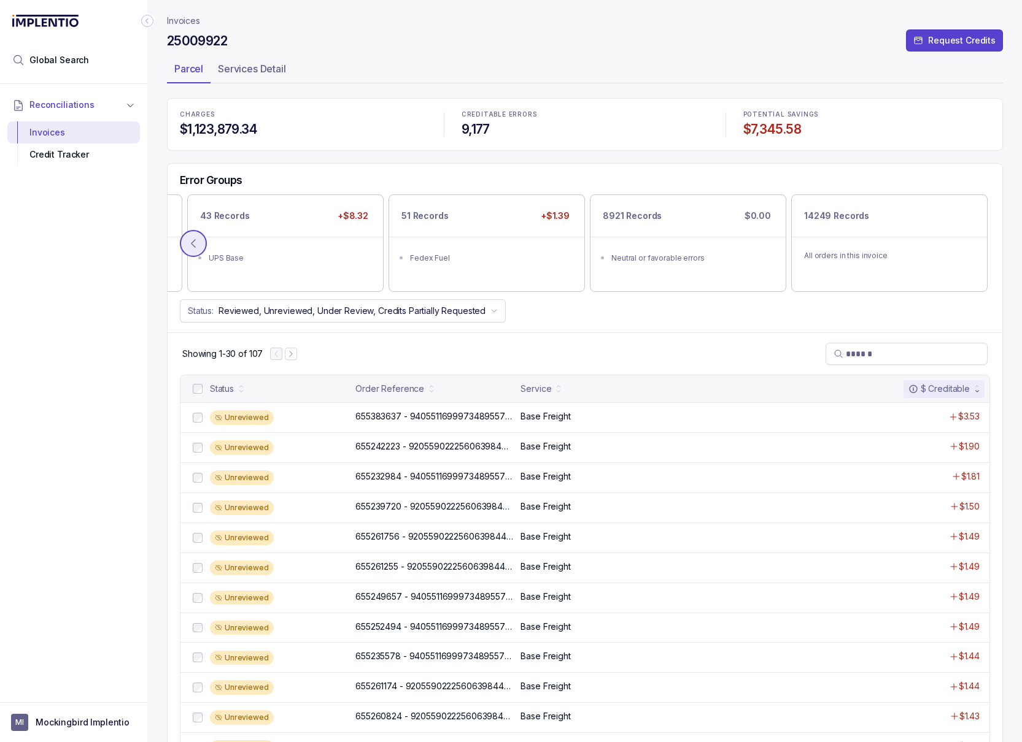
click at [197, 242] on icon at bounding box center [193, 243] width 12 height 12
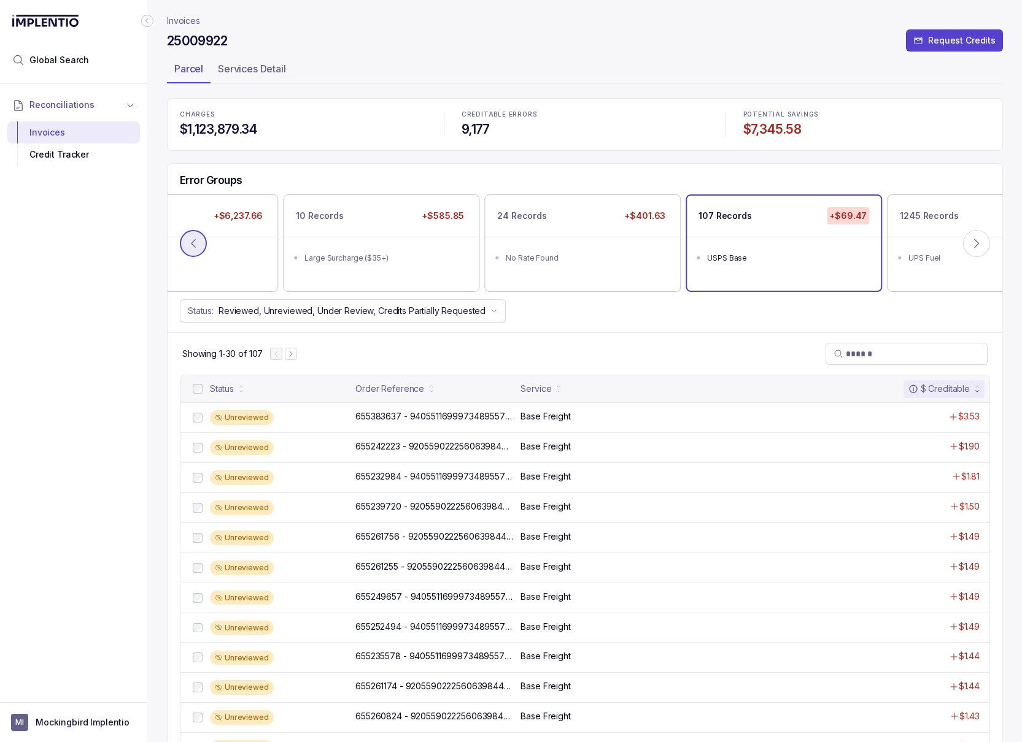
click at [198, 242] on icon at bounding box center [193, 243] width 12 height 12
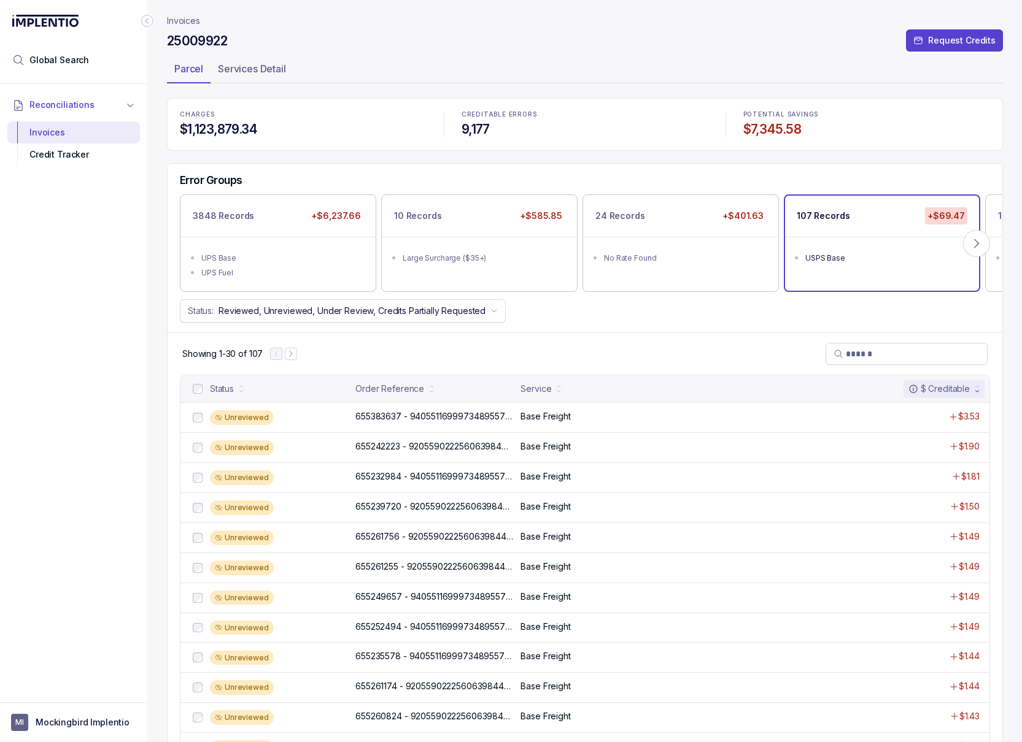
click at [193, 17] on p "Invoices" at bounding box center [183, 21] width 33 height 12
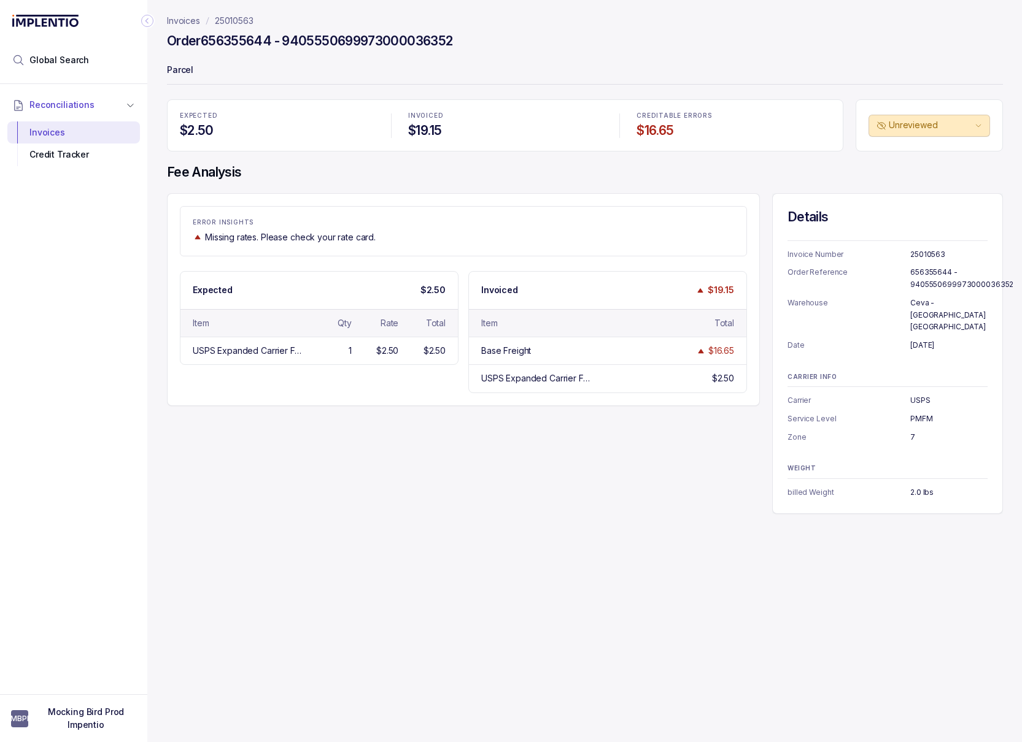
click at [191, 18] on p "Invoices" at bounding box center [183, 21] width 33 height 12
